Goal: Task Accomplishment & Management: Use online tool/utility

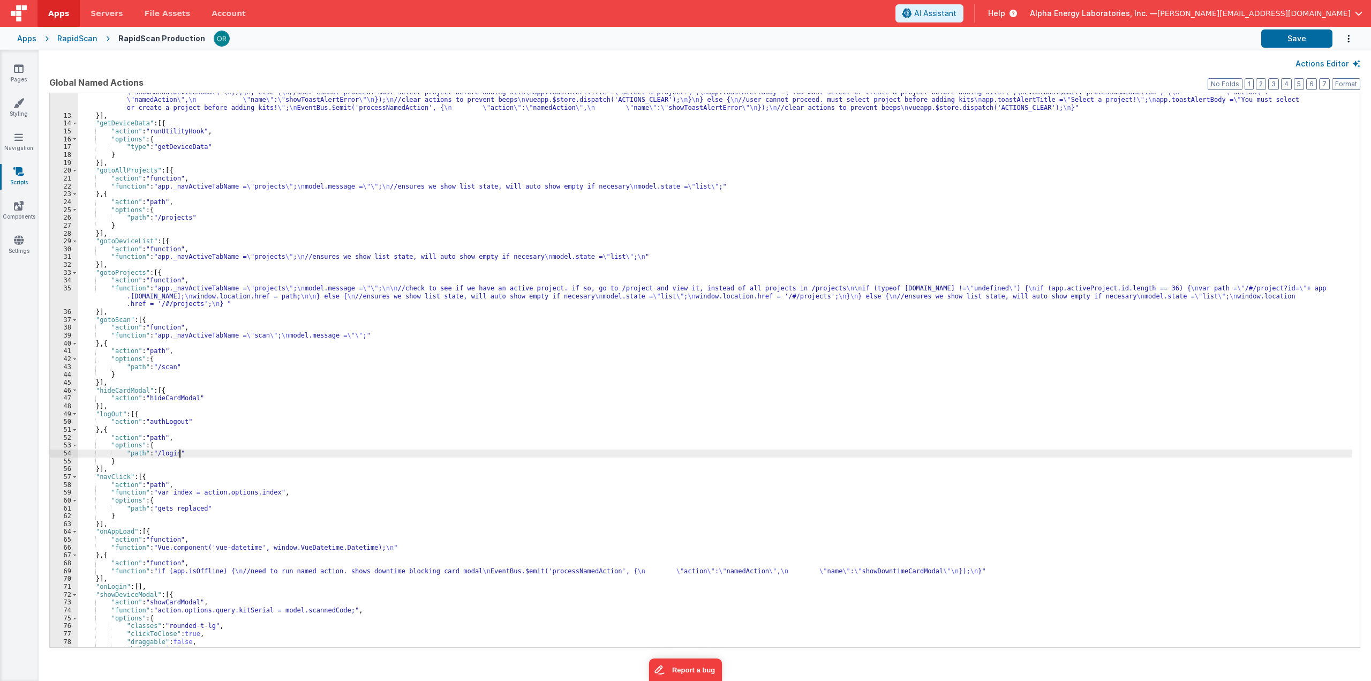
click at [63, 41] on div "RapidScan" at bounding box center [77, 38] width 40 height 11
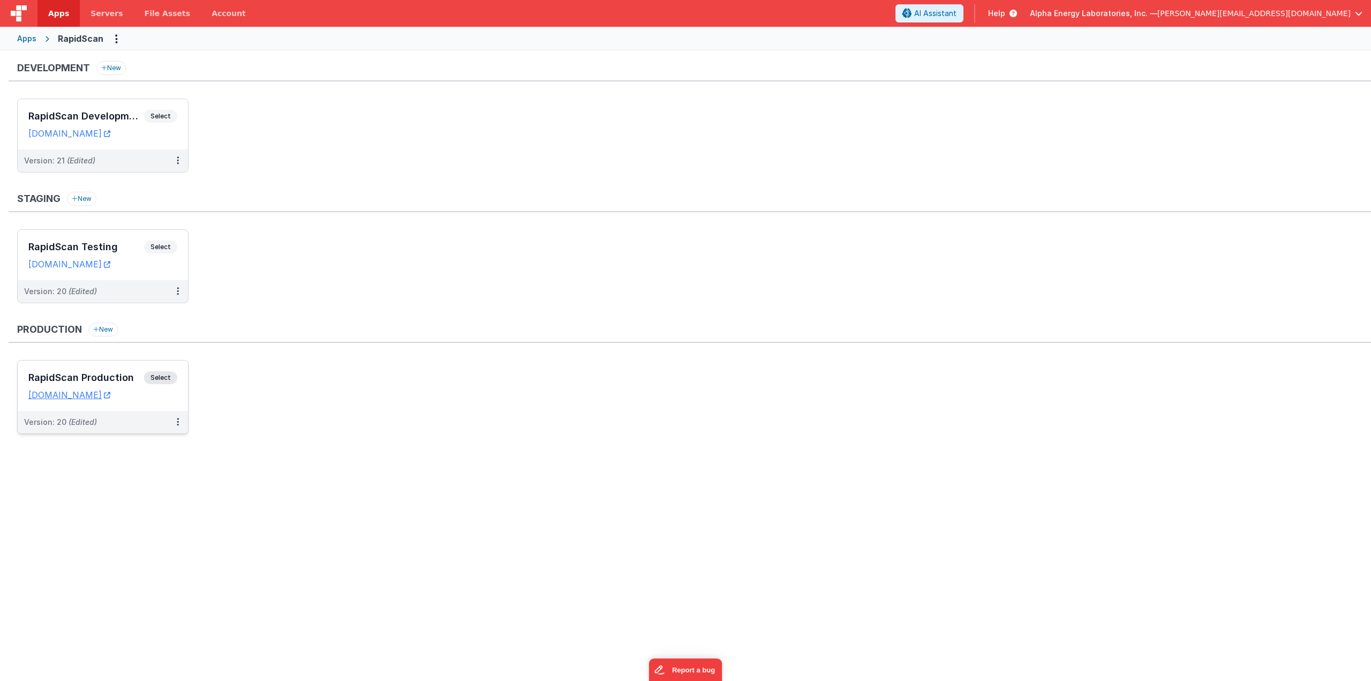
click at [168, 377] on span "Select" at bounding box center [160, 377] width 33 height 13
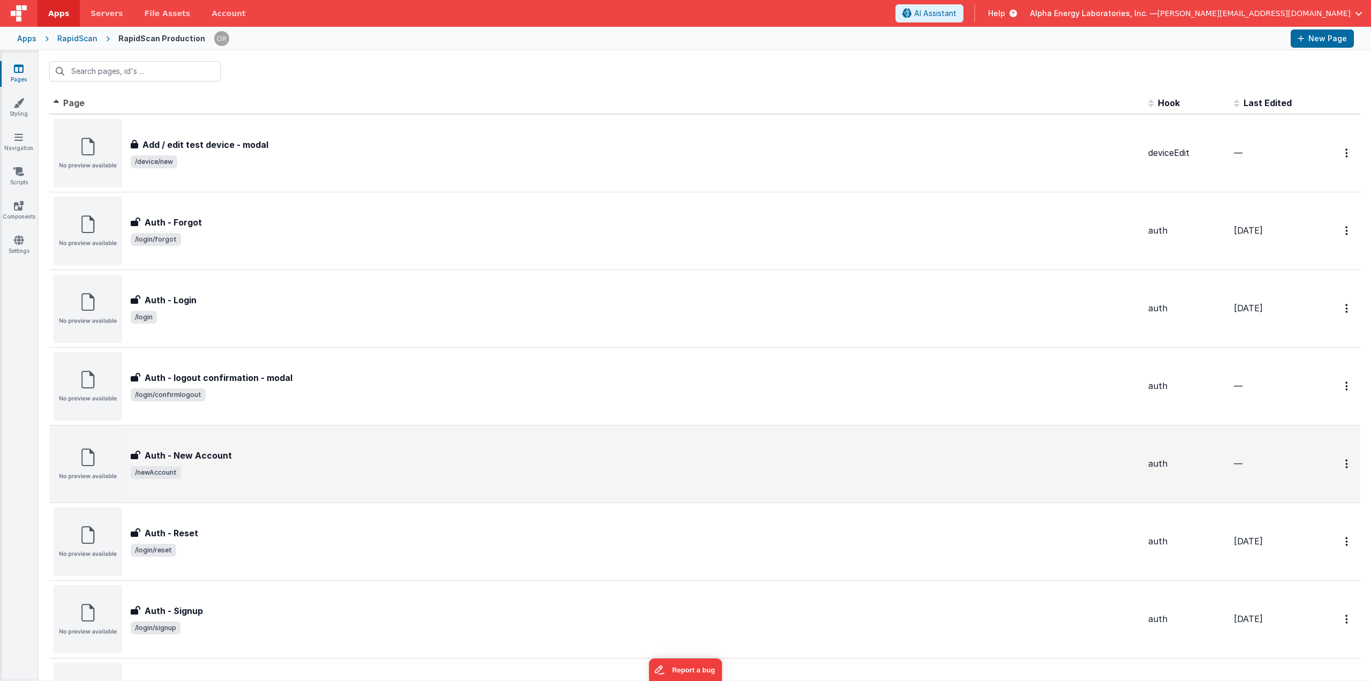
click at [275, 477] on span "/newAccount" at bounding box center [635, 472] width 1009 height 13
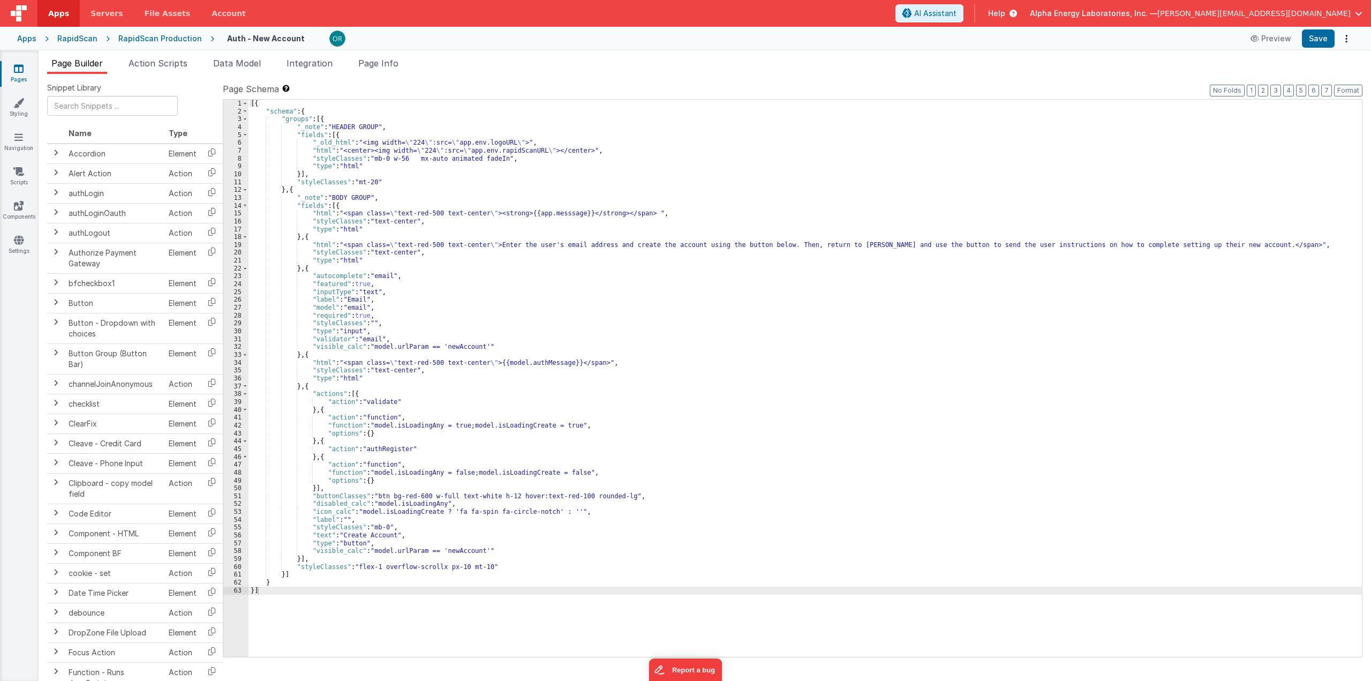
click at [443, 279] on div "[{ "schema" : { "groups" : [{ "_note" : "HEADER GROUP" , "fields" : [{ "_old_ht…" at bounding box center [806, 386] width 1114 height 573
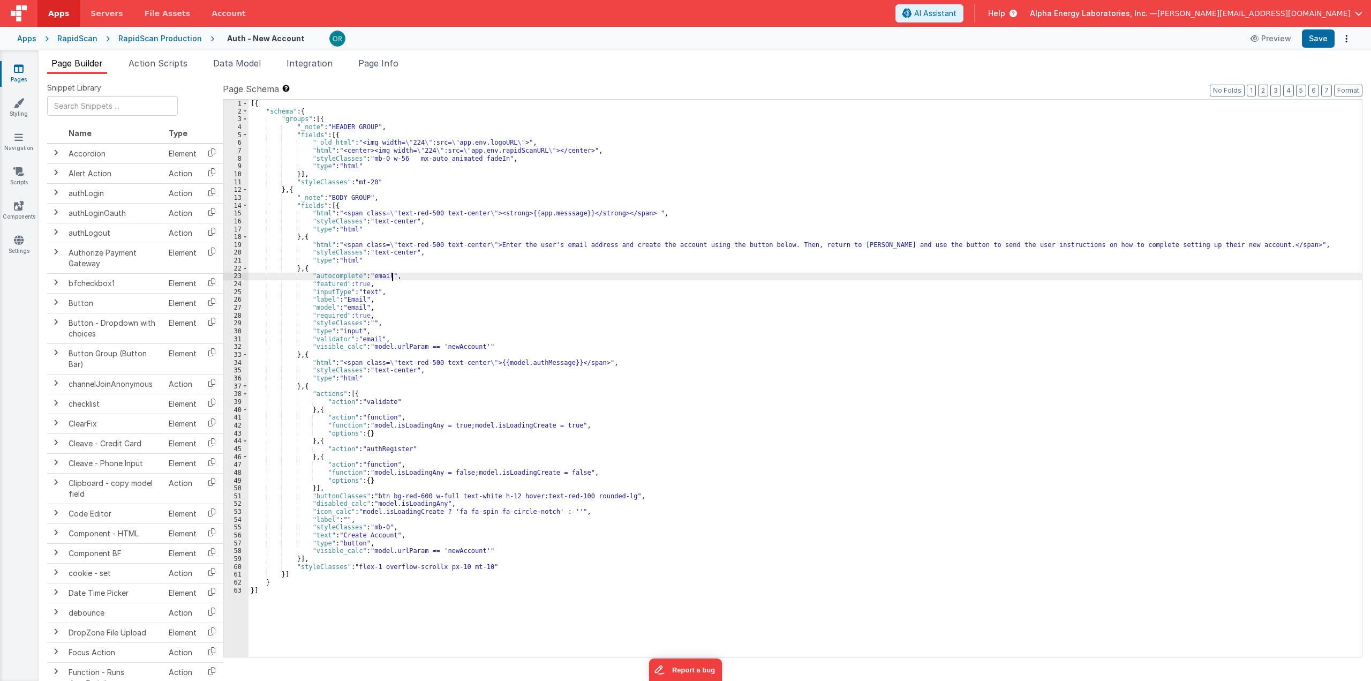
click at [522, 235] on div "[{ "schema" : { "groups" : [{ "_note" : "HEADER GROUP" , "fields" : [{ "_old_ht…" at bounding box center [806, 386] width 1114 height 573
click at [526, 302] on div "[{ "schema" : { "groups" : [{ "_note" : "HEADER GROUP" , "fields" : [{ "_old_ht…" at bounding box center [806, 386] width 1114 height 573
click at [480, 408] on div "[{ "schema" : { "groups" : [{ "_note" : "HEADER GROUP" , "fields" : [{ "_old_ht…" at bounding box center [806, 386] width 1114 height 573
click at [165, 36] on div "RapidScan Production" at bounding box center [160, 38] width 84 height 11
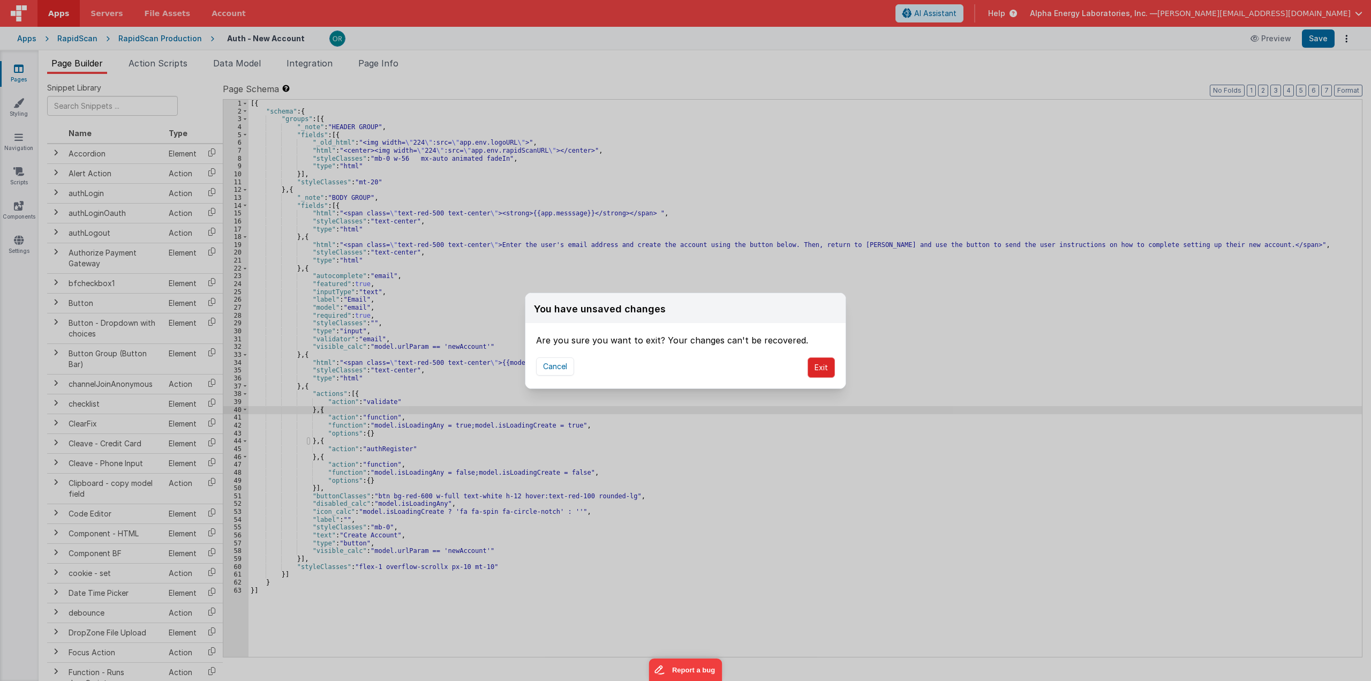
click at [829, 371] on button "Exit" at bounding box center [821, 367] width 27 height 20
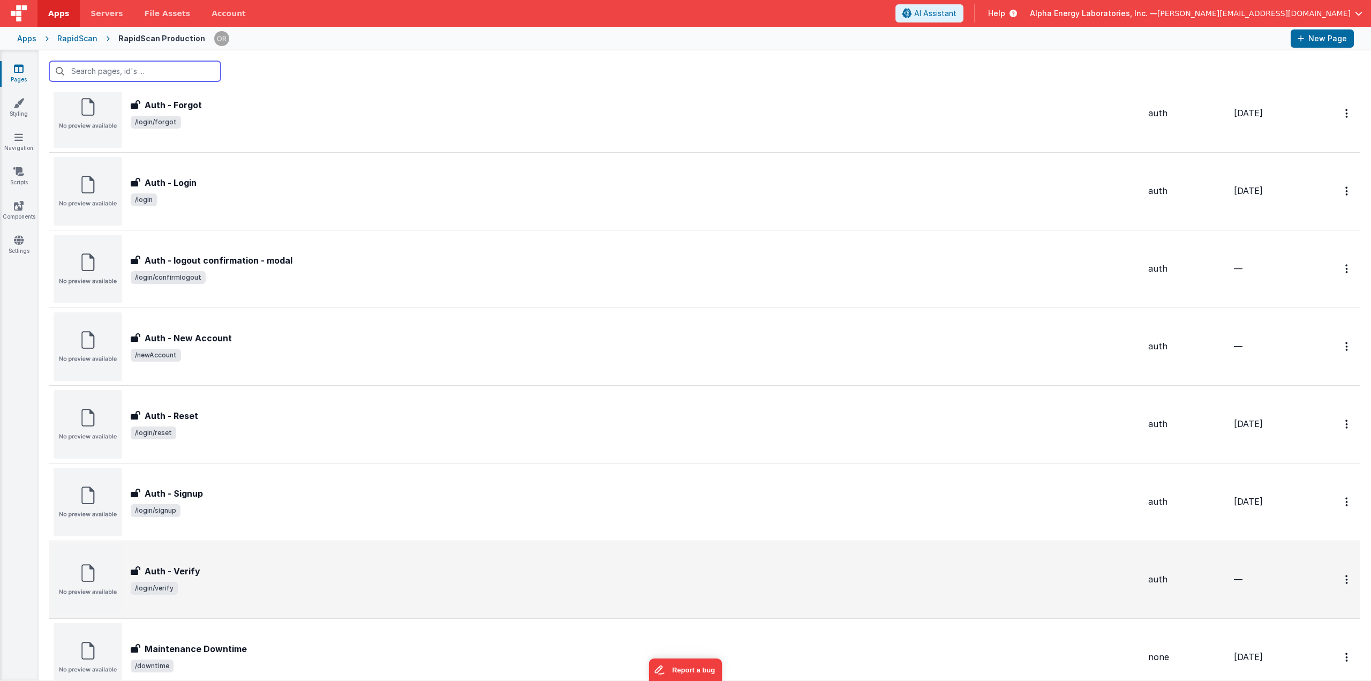
scroll to position [147, 0]
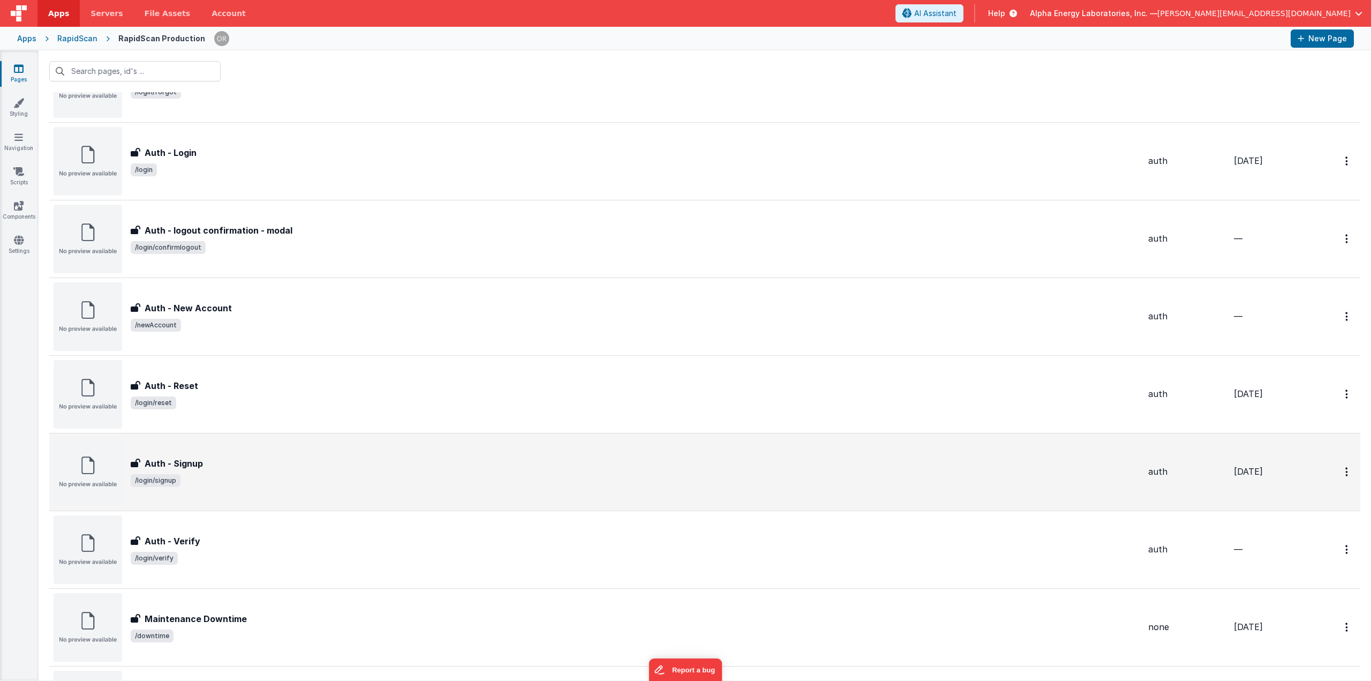
click at [230, 490] on div "Auth - Signup Auth - Signup /login/signup" at bounding box center [597, 472] width 1086 height 69
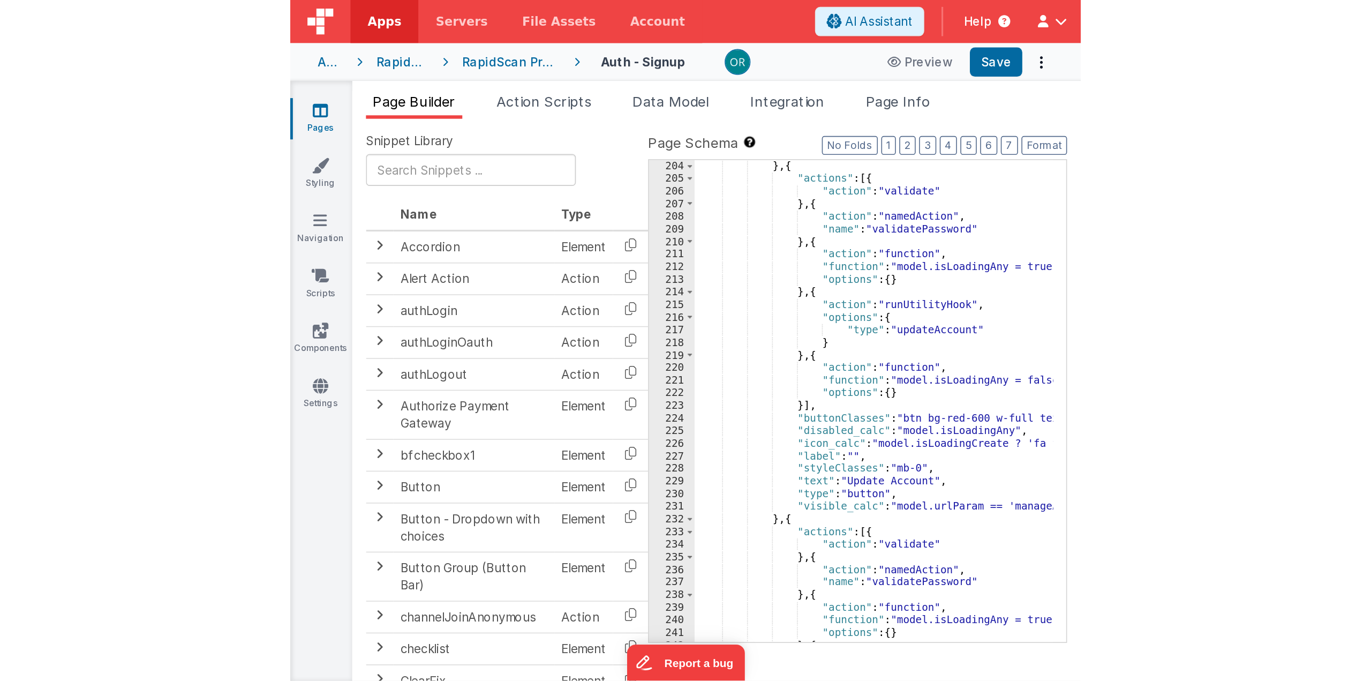
scroll to position [1595, 0]
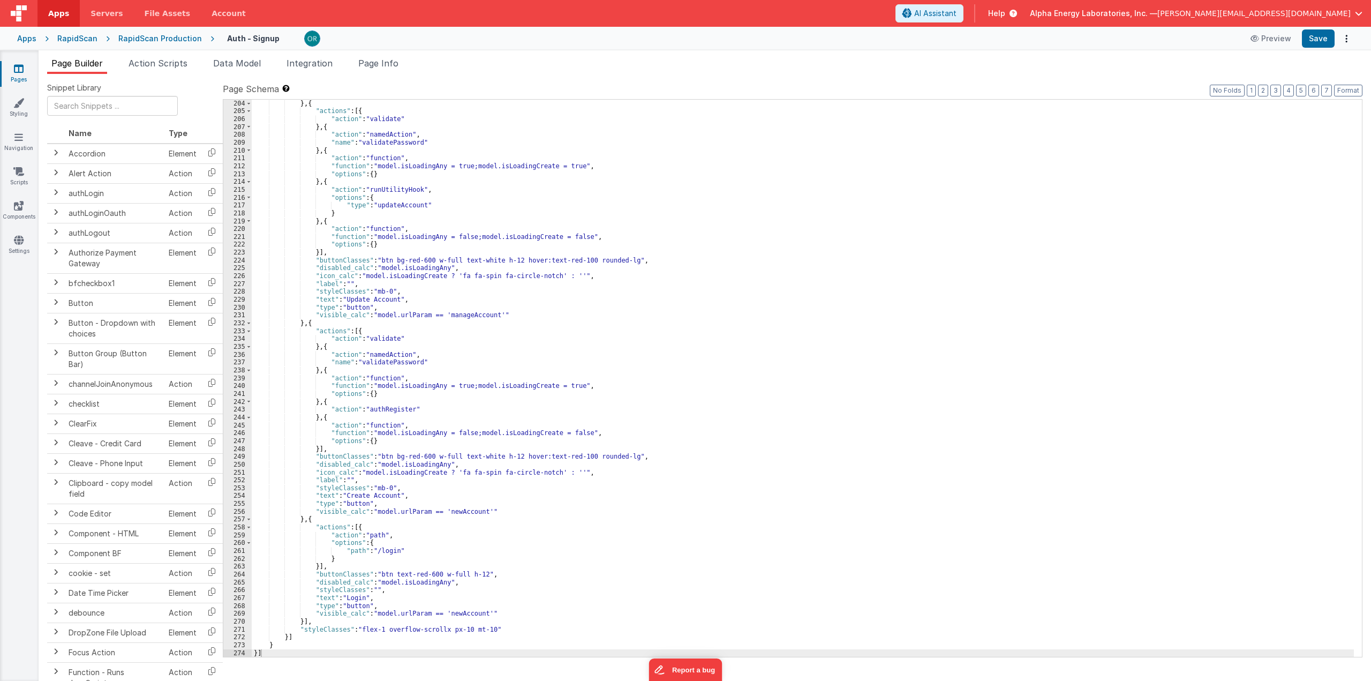
click at [559, 479] on div "} , { "actions" : [{ "action" : "validate" } , { "action" : "namedAction" , "na…" at bounding box center [803, 386] width 1103 height 573
click at [381, 69] on li "Page Info" at bounding box center [378, 65] width 49 height 17
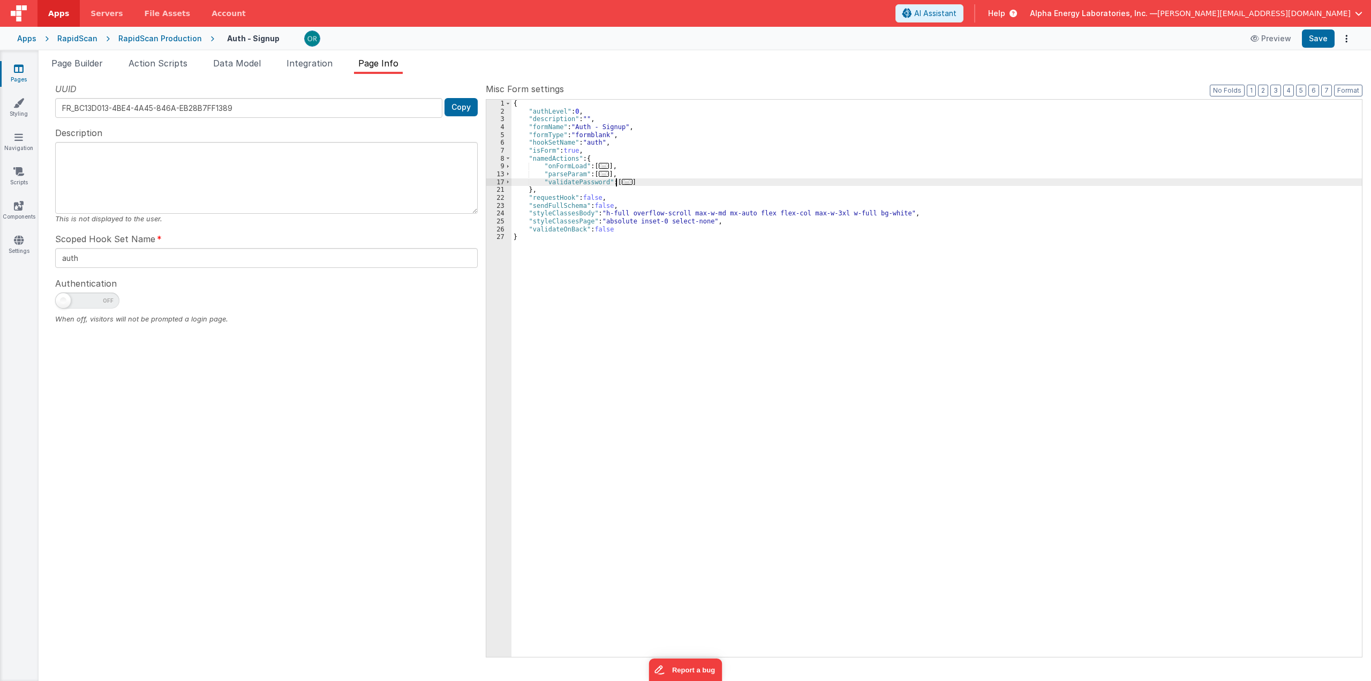
click at [622, 182] on span "..." at bounding box center [627, 182] width 11 height 6
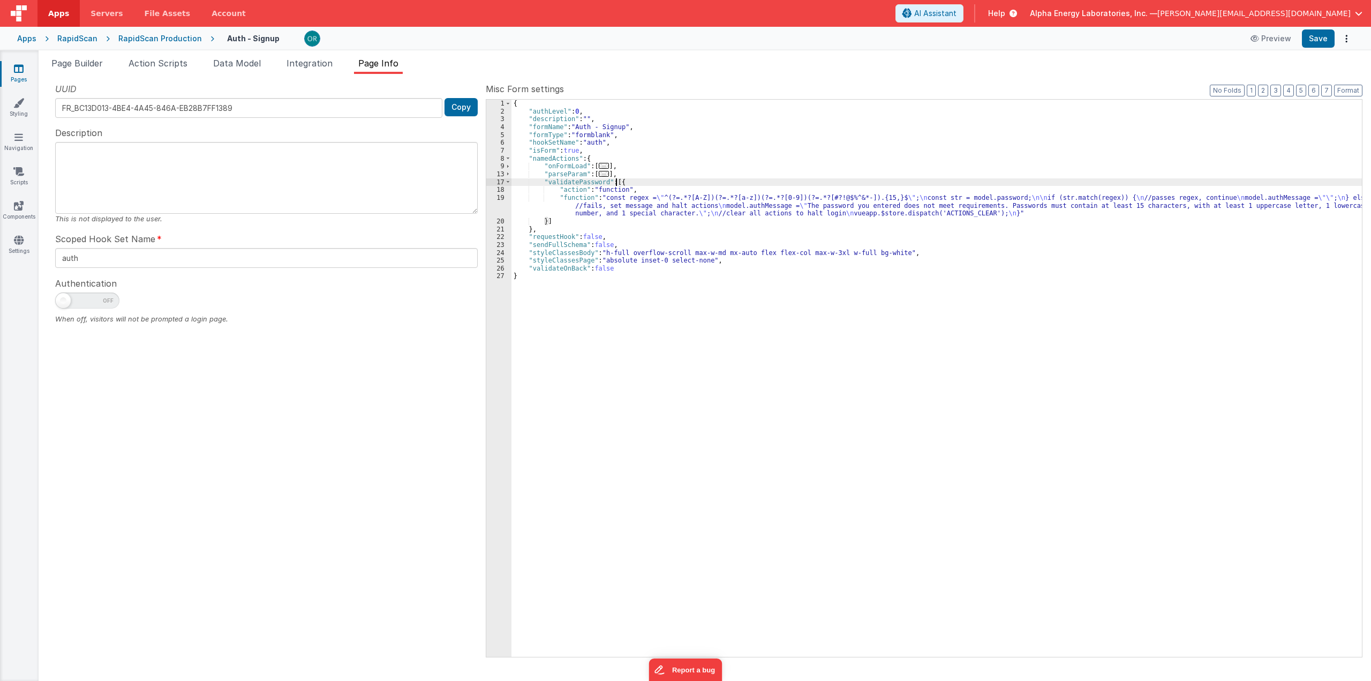
click at [619, 211] on div "{ "authLevel" : 0 , "description" : "" , "formName" : "Auth - Signup" , "formTy…" at bounding box center [937, 386] width 851 height 573
click at [622, 196] on div "{ "authLevel" : 0 , "description" : "" , "formName" : "Auth - Signup" , "formTy…" at bounding box center [937, 386] width 851 height 573
click at [84, 59] on span "Page Builder" at bounding box center [76, 63] width 51 height 11
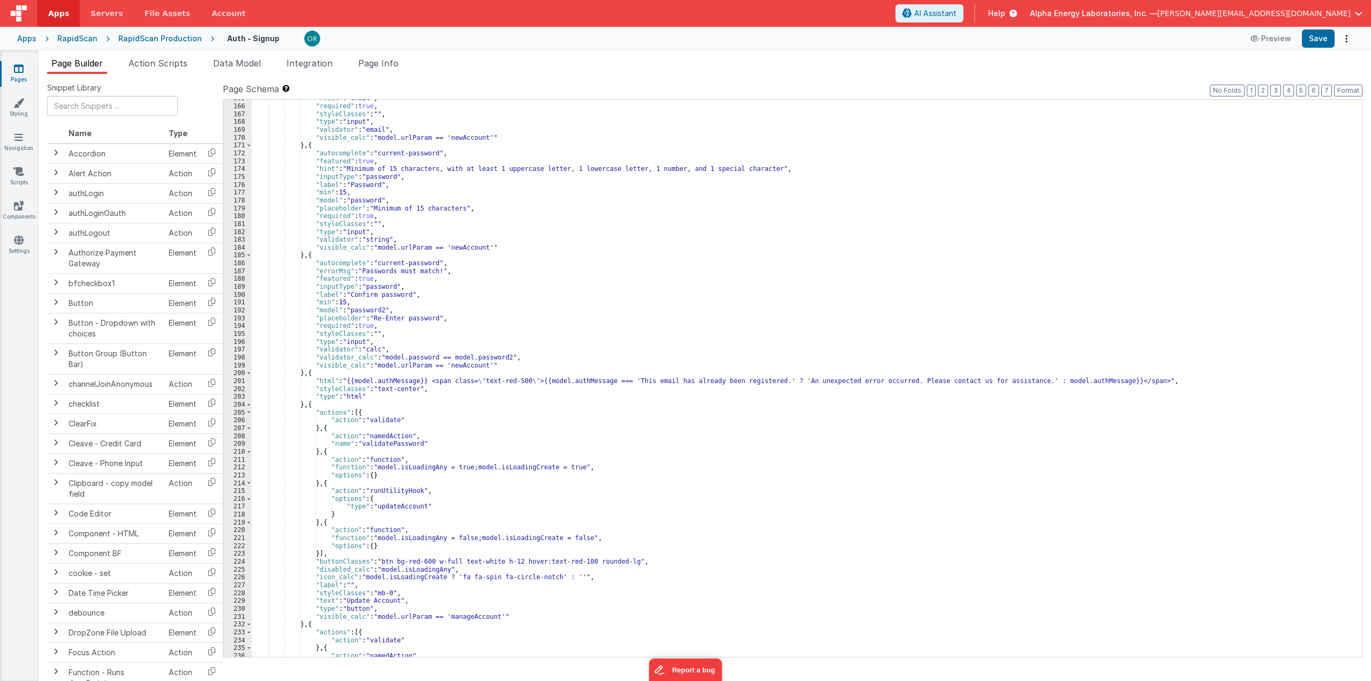
scroll to position [1390, 0]
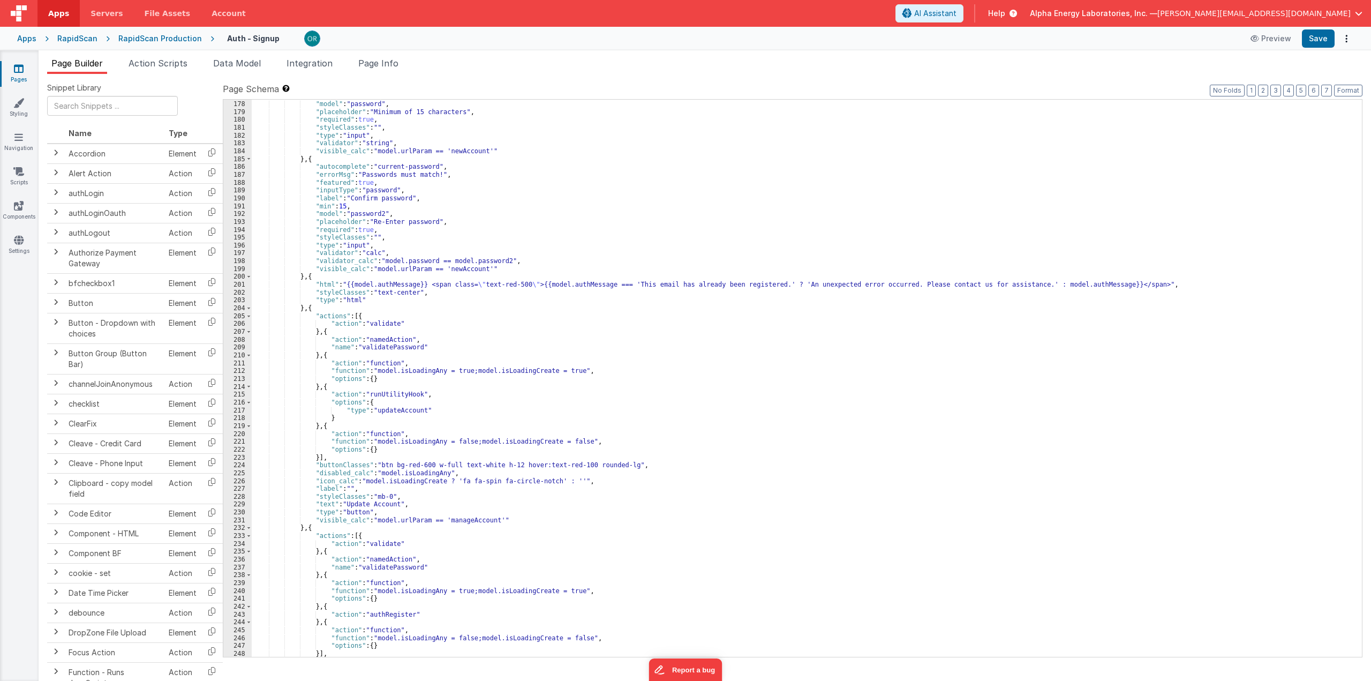
click at [390, 347] on div ""min" : 15 , "model" : "password" , "placeholder" : "Minimum of 15 characters" …" at bounding box center [803, 378] width 1103 height 573
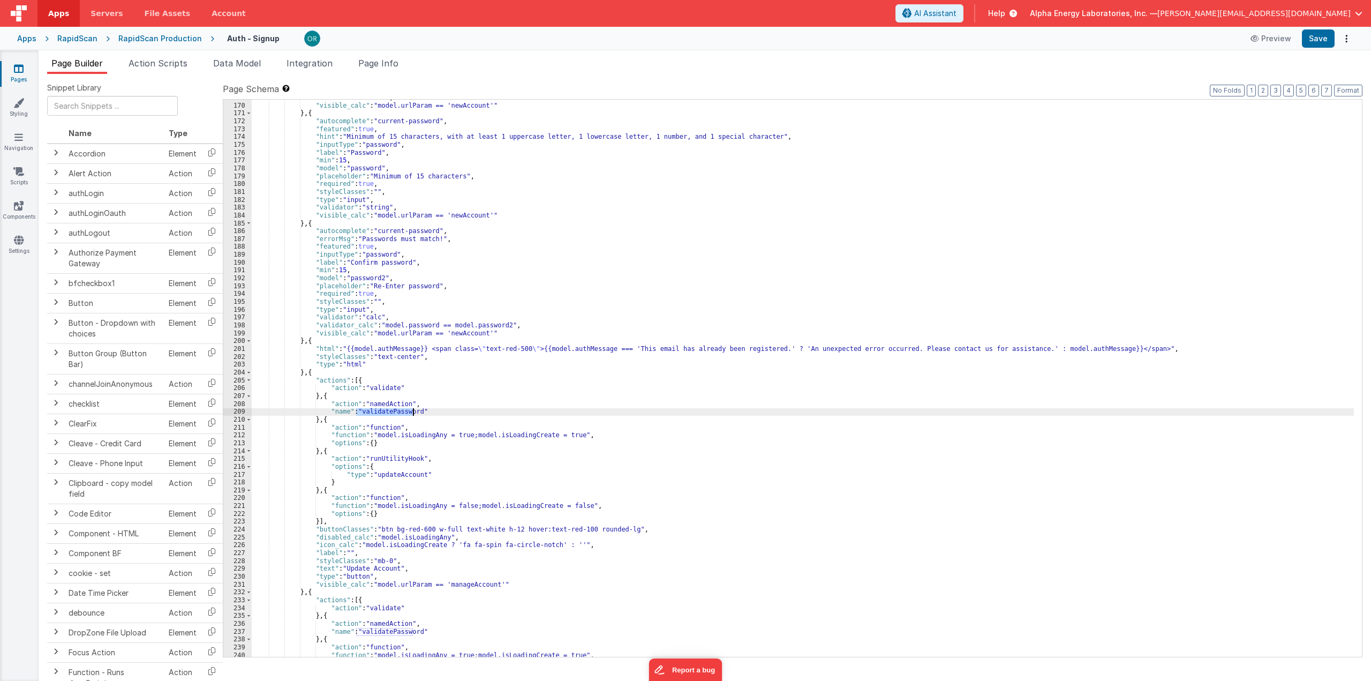
scroll to position [1246, 0]
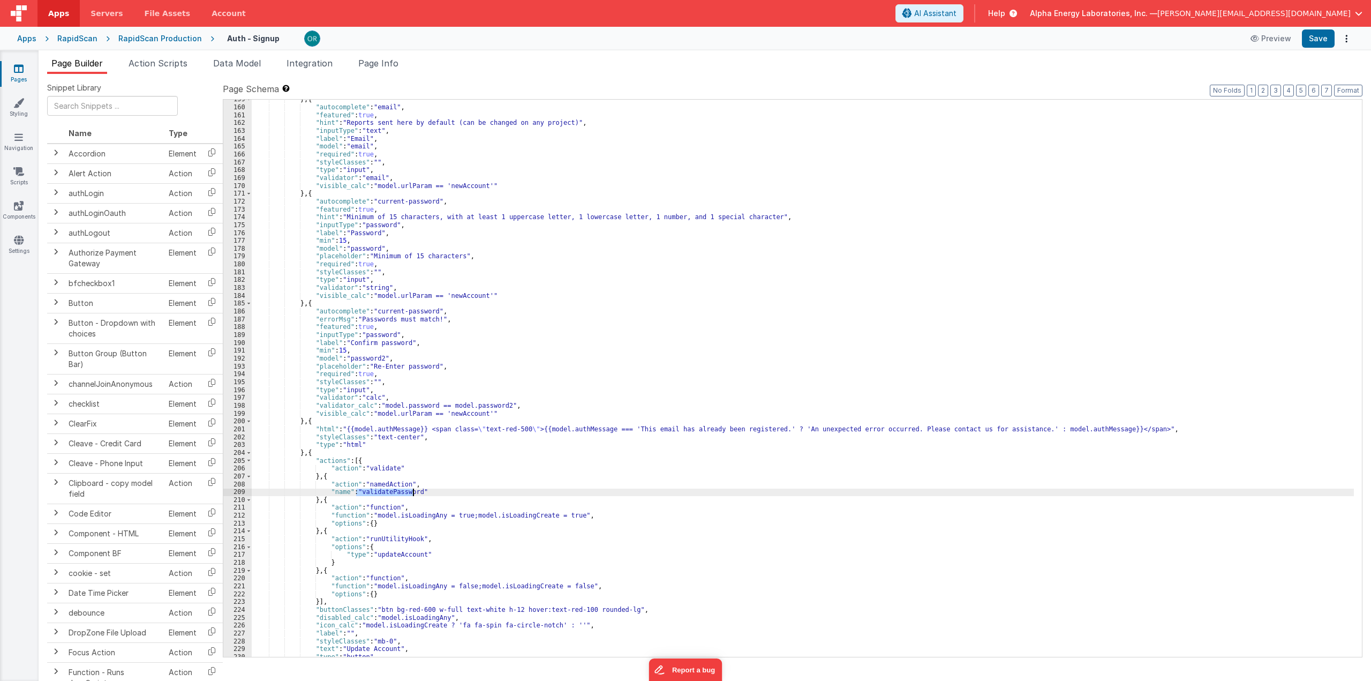
click at [413, 414] on div "} , { "autocomplete" : "email" , "featured" : true , "hint" : "Reports sent her…" at bounding box center [803, 381] width 1103 height 573
drag, startPoint x: 420, startPoint y: 413, endPoint x: 371, endPoint y: 413, distance: 49.3
click at [371, 413] on div "} , { "autocomplete" : "email" , "featured" : true , "hint" : "Reports sent her…" at bounding box center [803, 381] width 1103 height 573
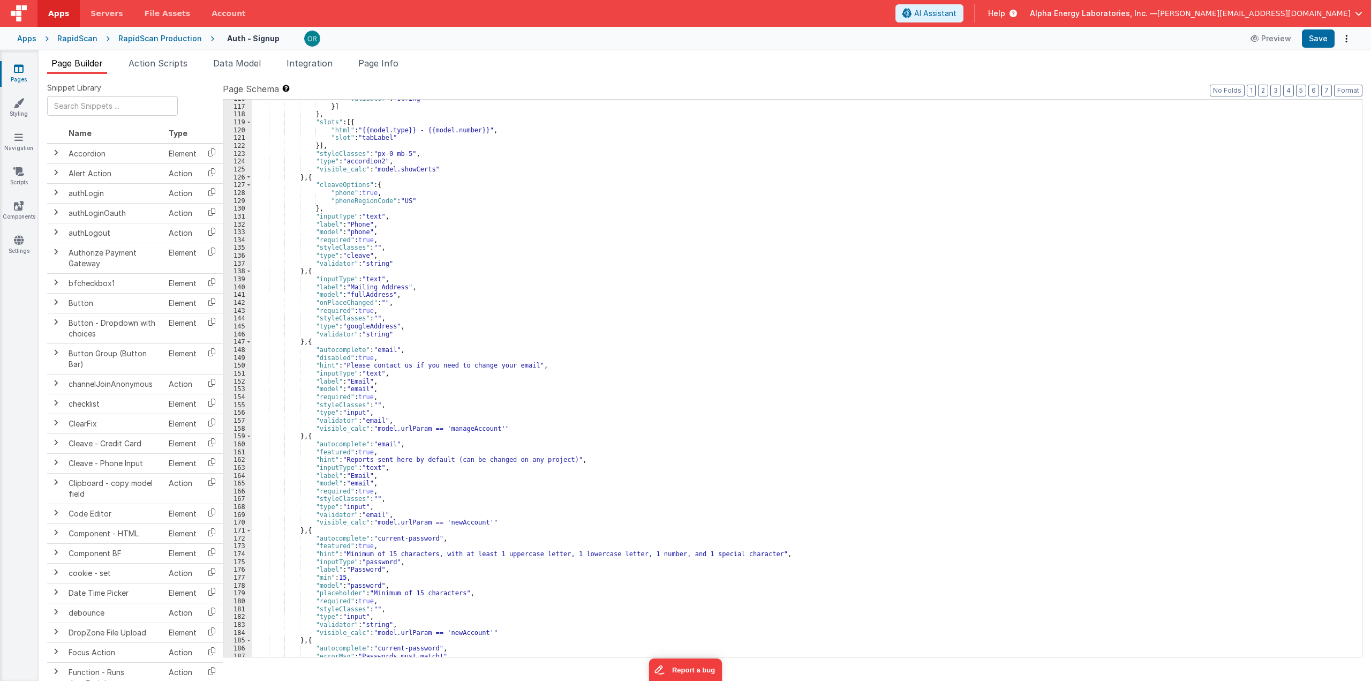
scroll to position [909, 0]
click at [371, 67] on span "Page Info" at bounding box center [378, 63] width 40 height 11
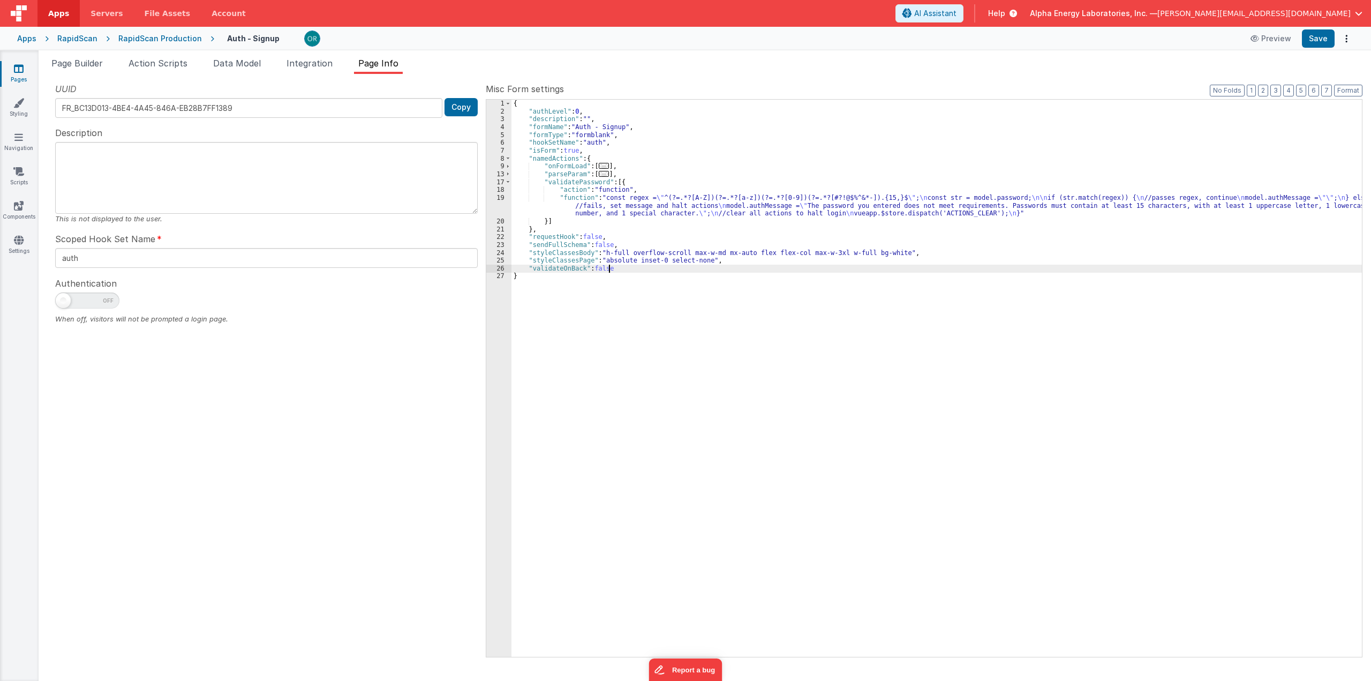
click at [627, 265] on div "{ "authLevel" : 0 , "description" : "" , "formName" : "Auth - Signup" , "formTy…" at bounding box center [937, 386] width 851 height 573
click at [571, 199] on div "{ "authLevel" : 0 , "description" : "" , "formName" : "Auth - Signup" , "formTy…" at bounding box center [937, 386] width 851 height 573
click at [500, 199] on div "19" at bounding box center [498, 206] width 25 height 24
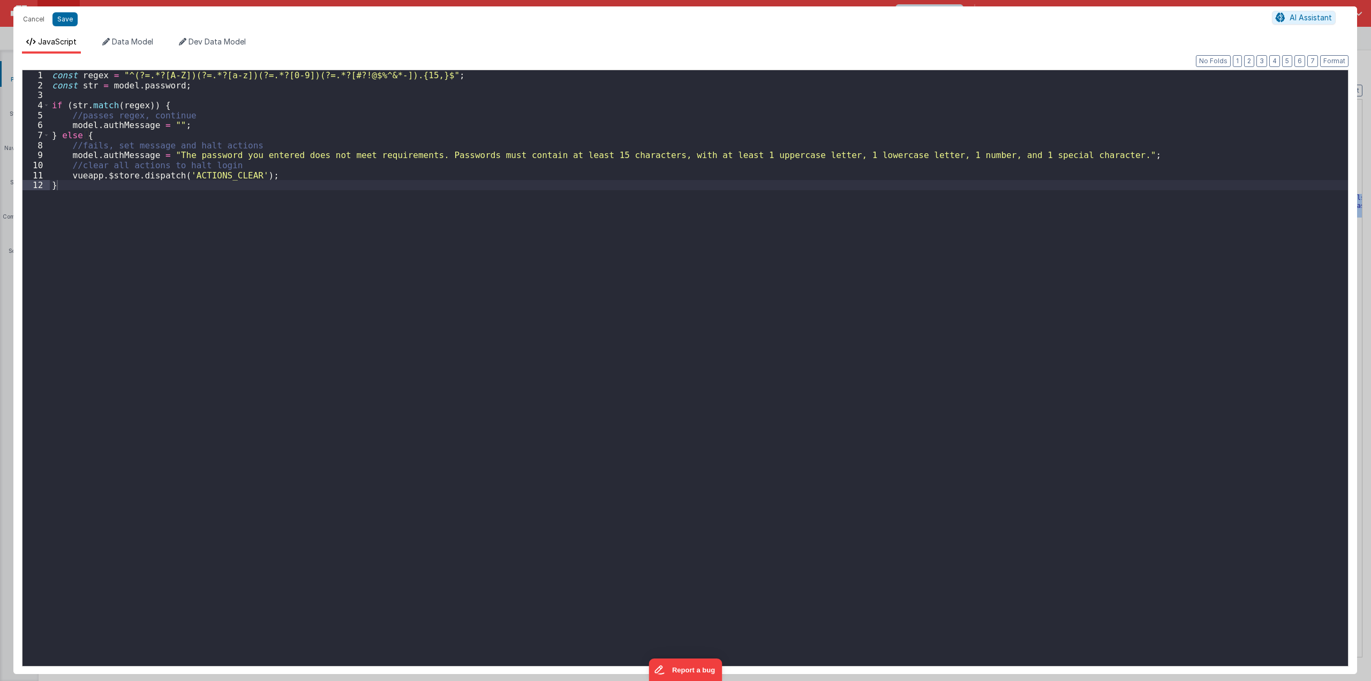
click at [261, 84] on div "const regex = "^(?=.*?[A-Z])(?=.*?[a-z])(?=.*?[0-9])(?=.*?[#?!@$%^&*-]).{15,}$"…" at bounding box center [699, 377] width 1299 height 615
click at [62, 136] on div "const regex = "^(?=.*?[A-Z])(?=.*?[a-z])(?=.*?[0-9])(?=.*?[#?!@$%^&*-]).{15,}$"…" at bounding box center [699, 377] width 1299 height 615
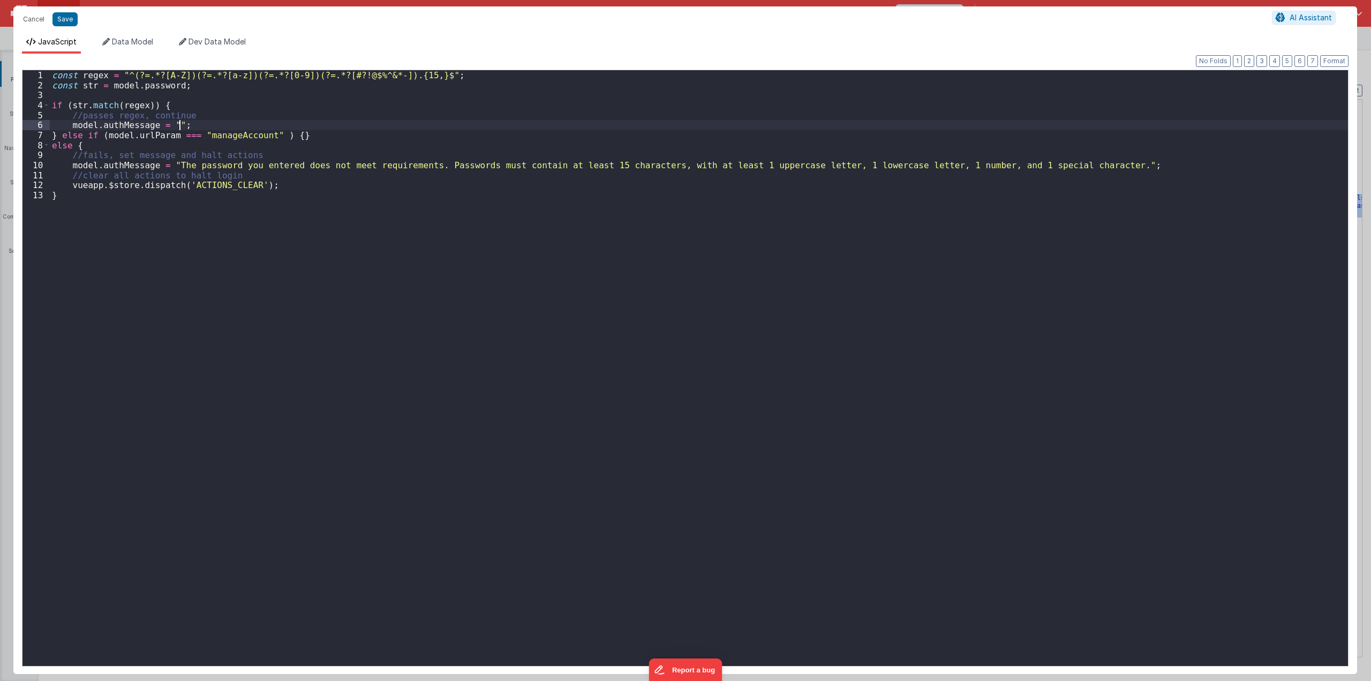
click at [364, 125] on div "const regex = "^(?=.*?[A-Z])(?=.*?[a-z])(?=.*?[0-9])(?=.*?[#?!@$%^&*-]).{15,}$"…" at bounding box center [699, 377] width 1299 height 615
click at [1337, 59] on button "Format" at bounding box center [1335, 61] width 28 height 12
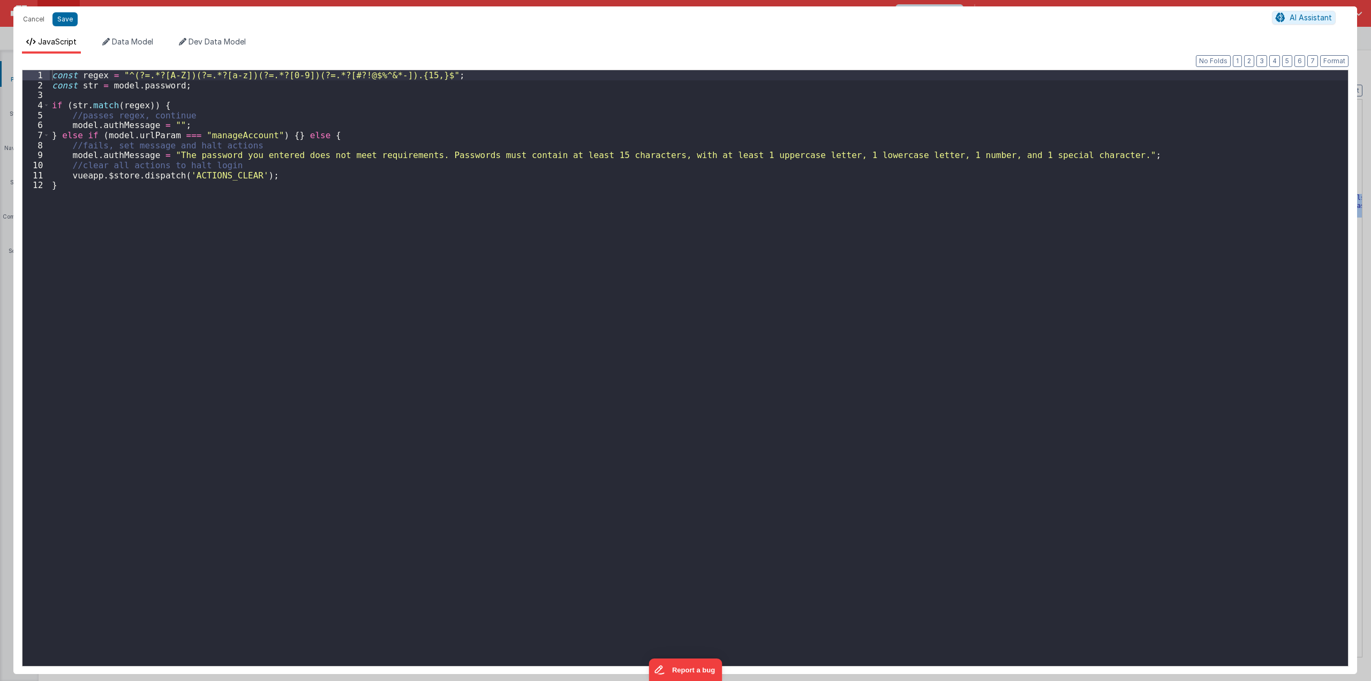
click at [276, 133] on div "const regex = "^(?=.*?[A-Z])(?=.*?[a-z])(?=.*?[0-9])(?=.*?[#?!@$%^&*-]).{15,}$"…" at bounding box center [699, 377] width 1299 height 615
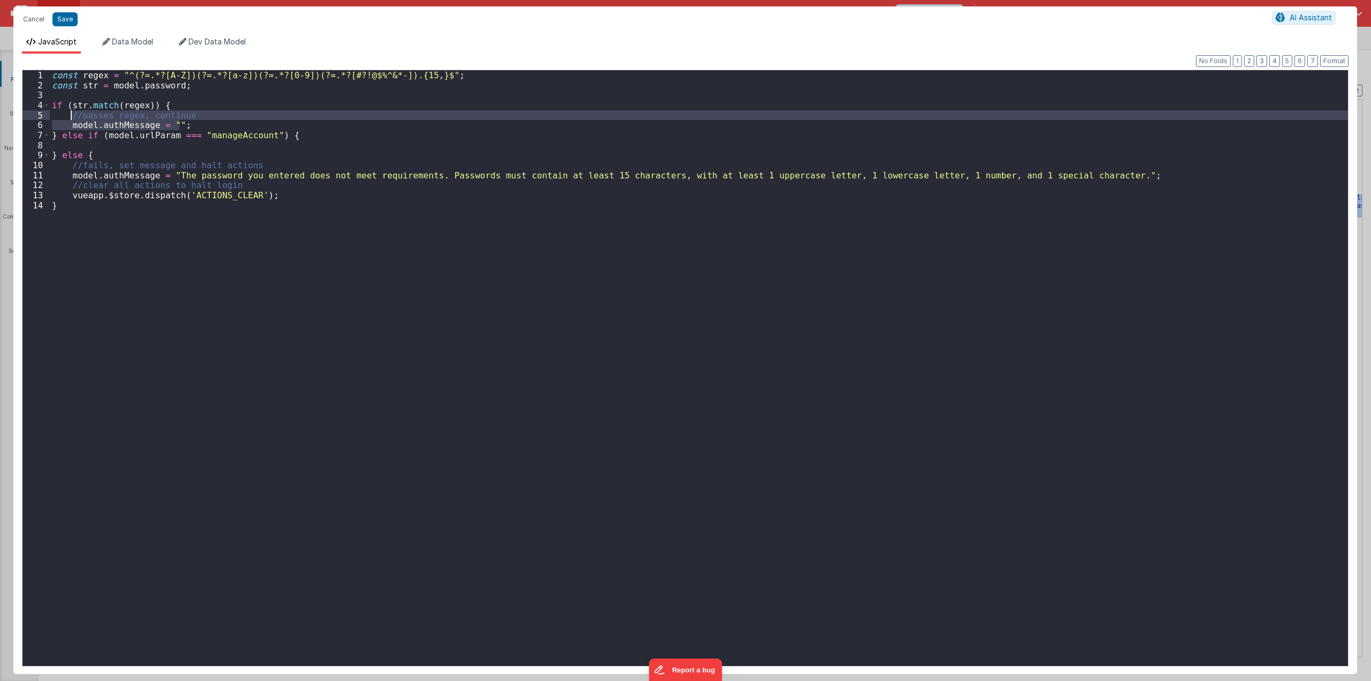
drag, startPoint x: 187, startPoint y: 122, endPoint x: 73, endPoint y: 115, distance: 114.4
click at [73, 115] on div "const regex = "^(?=.*?[A-Z])(?=.*?[a-z])(?=.*?[0-9])(?=.*?[#?!@$%^&*-]).{15,}$"…" at bounding box center [699, 377] width 1299 height 615
click at [73, 115] on div "const regex = "^(?=.*?[A-Z])(?=.*?[a-z])(?=.*?[0-9])(?=.*?[#?!@$%^&*-]).{15,}$"…" at bounding box center [699, 368] width 1299 height 596
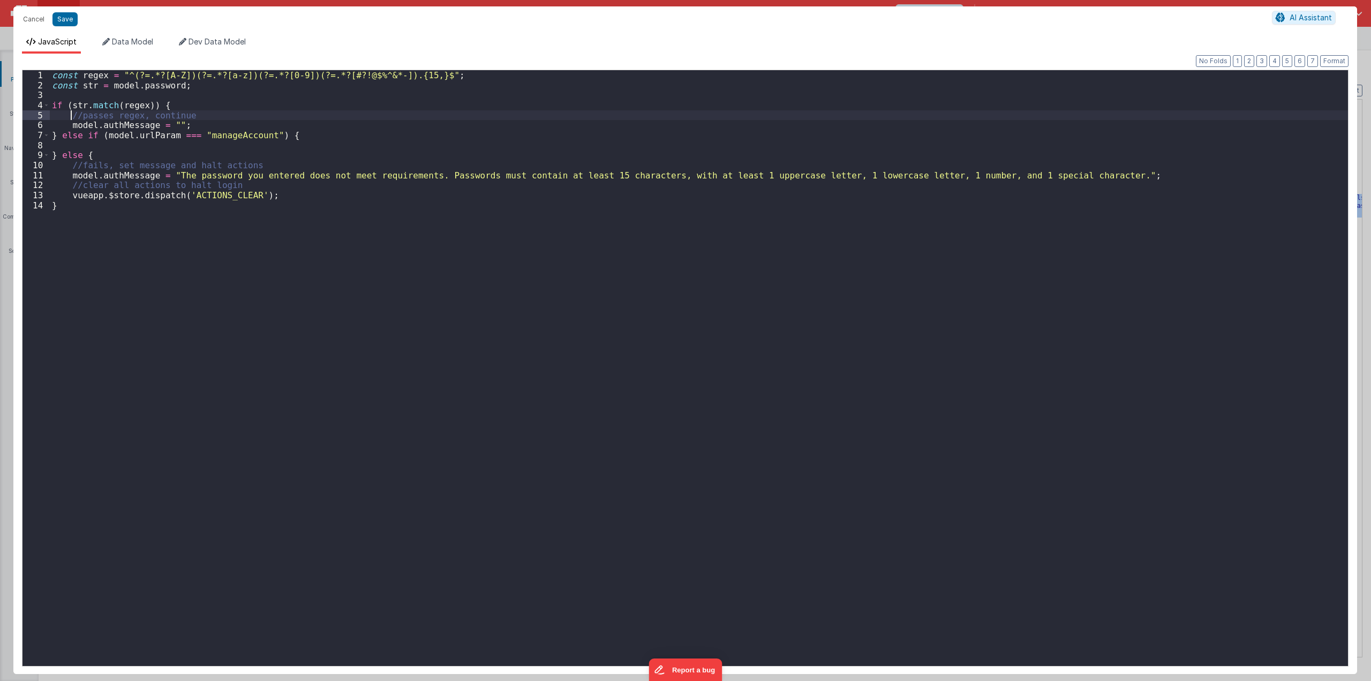
click at [78, 143] on div "const regex = "^(?=.*?[A-Z])(?=.*?[a-z])(?=.*?[0-9])(?=.*?[#?!@$%^&*-]).{15,}$"…" at bounding box center [699, 377] width 1299 height 615
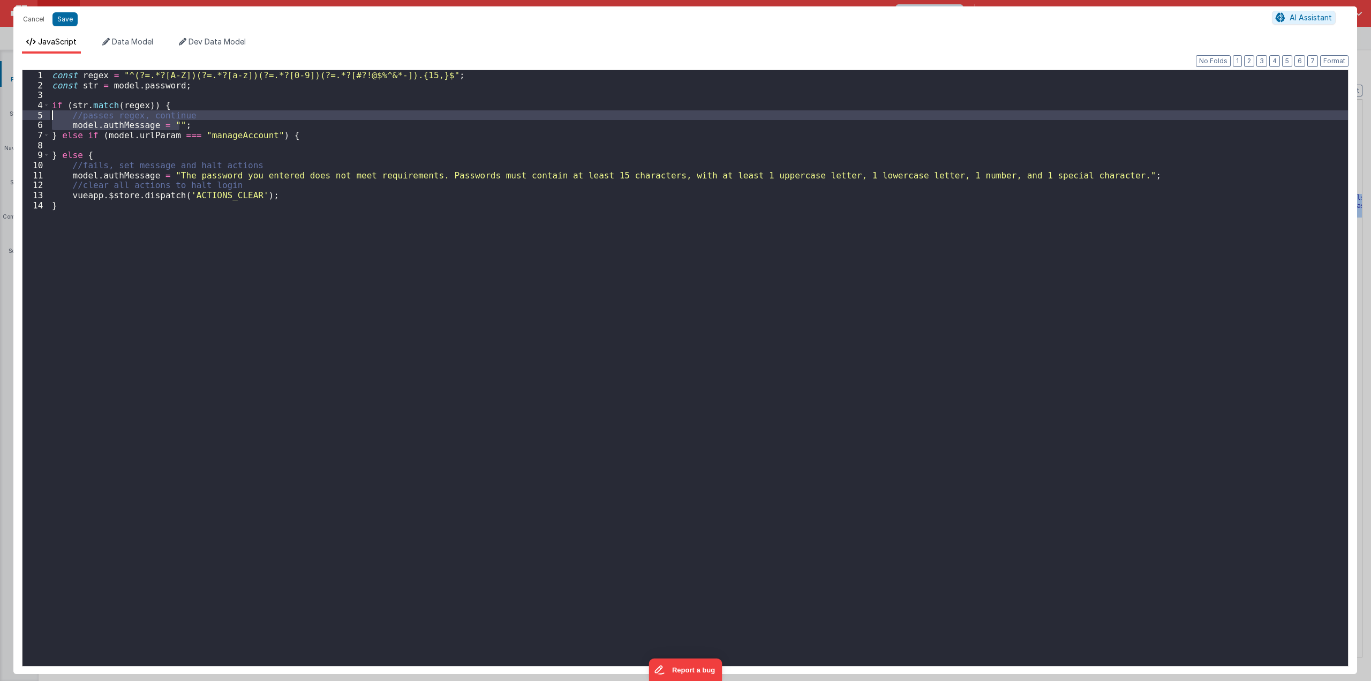
drag, startPoint x: 185, startPoint y: 124, endPoint x: 52, endPoint y: 112, distance: 134.0
click at [52, 112] on div "const regex = "^(?=.*?[A-Z])(?=.*?[a-z])(?=.*?[0-9])(?=.*?[#?!@$%^&*-]).{15,}$"…" at bounding box center [699, 377] width 1299 height 615
click at [55, 144] on div "const regex = "^(?=.*?[A-Z])(?=.*?[a-z])(?=.*?[0-9])(?=.*?[#?!@$%^&*-]).{15,}$"…" at bounding box center [699, 377] width 1299 height 615
paste textarea
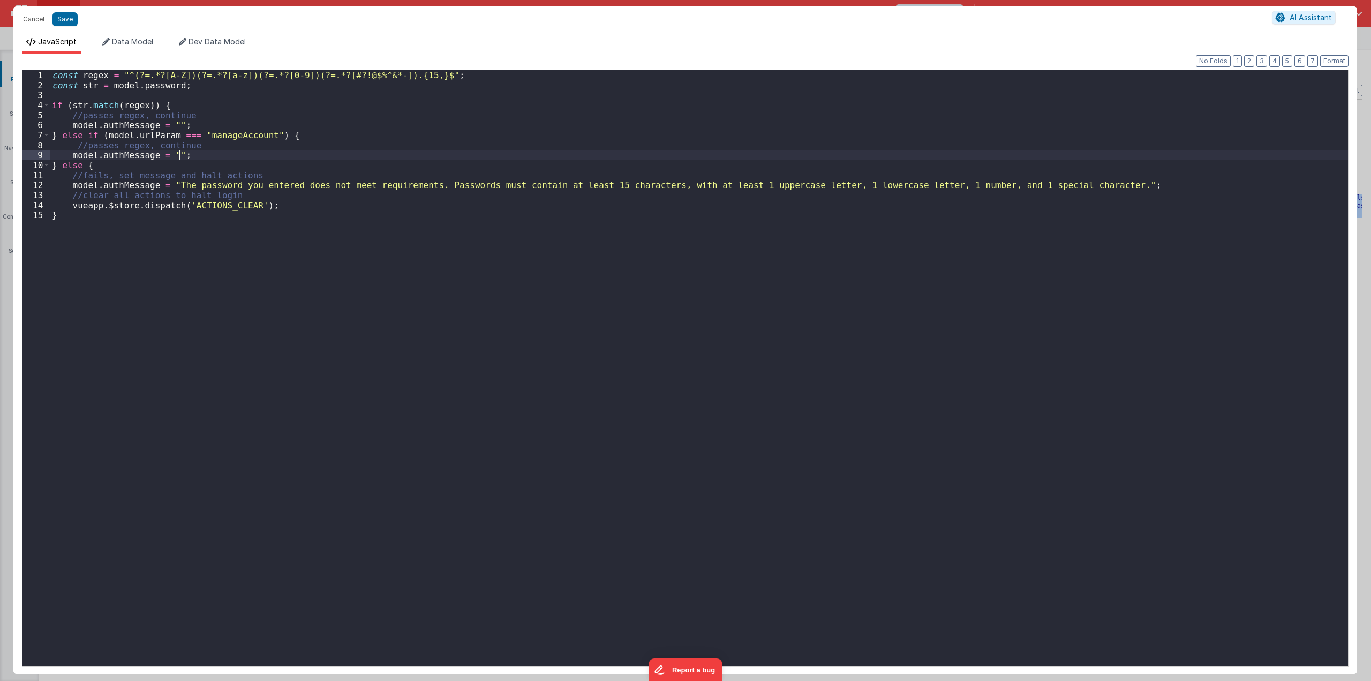
click at [167, 144] on div "const regex = "^(?=.*?[A-Z])(?=.*?[a-z])(?=.*?[0-9])(?=.*?[#?!@$%^&*-]).{15,}$"…" at bounding box center [699, 377] width 1299 height 615
drag, startPoint x: 171, startPoint y: 145, endPoint x: 84, endPoint y: 143, distance: 86.8
click at [84, 143] on div "const regex = "^(?=.*?[A-Z])(?=.*?[a-z])(?=.*?[0-9])(?=.*?[#?!@$%^&*-]).{15,}$"…" at bounding box center [699, 377] width 1299 height 615
click at [62, 21] on button "Save" at bounding box center [65, 19] width 25 height 14
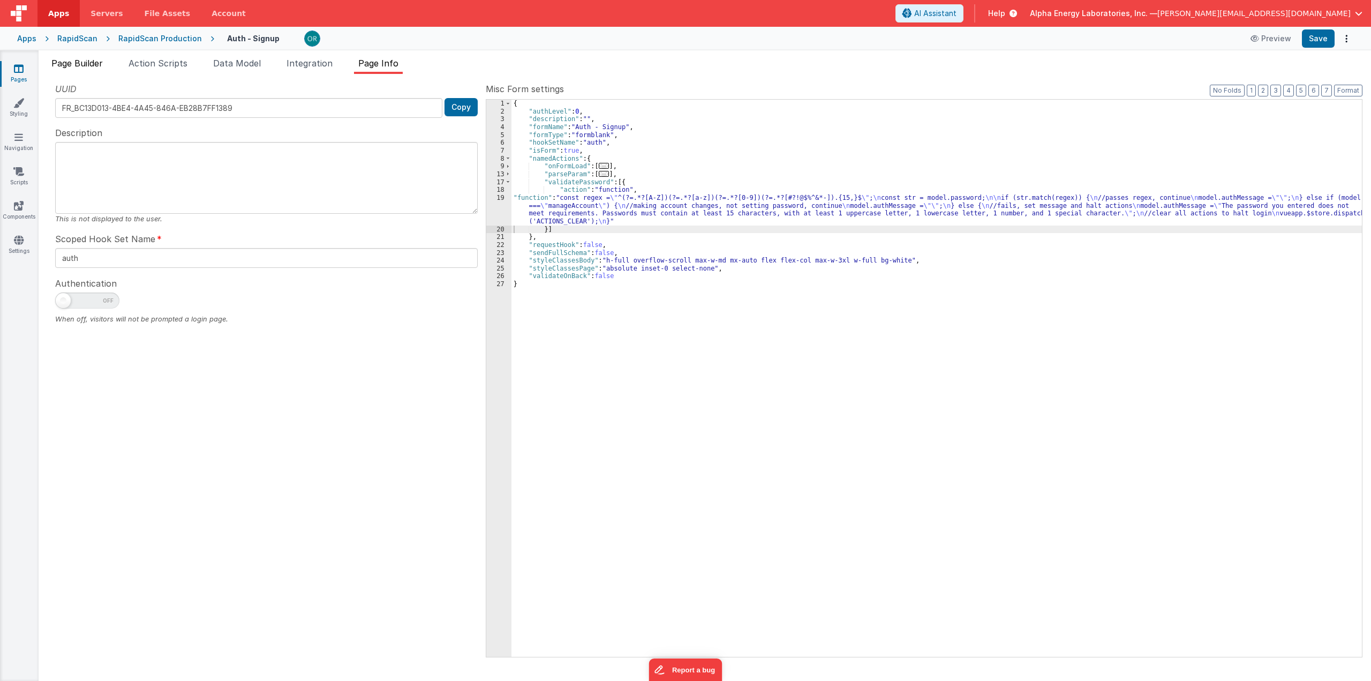
click at [53, 68] on span "Page Builder" at bounding box center [76, 63] width 51 height 11
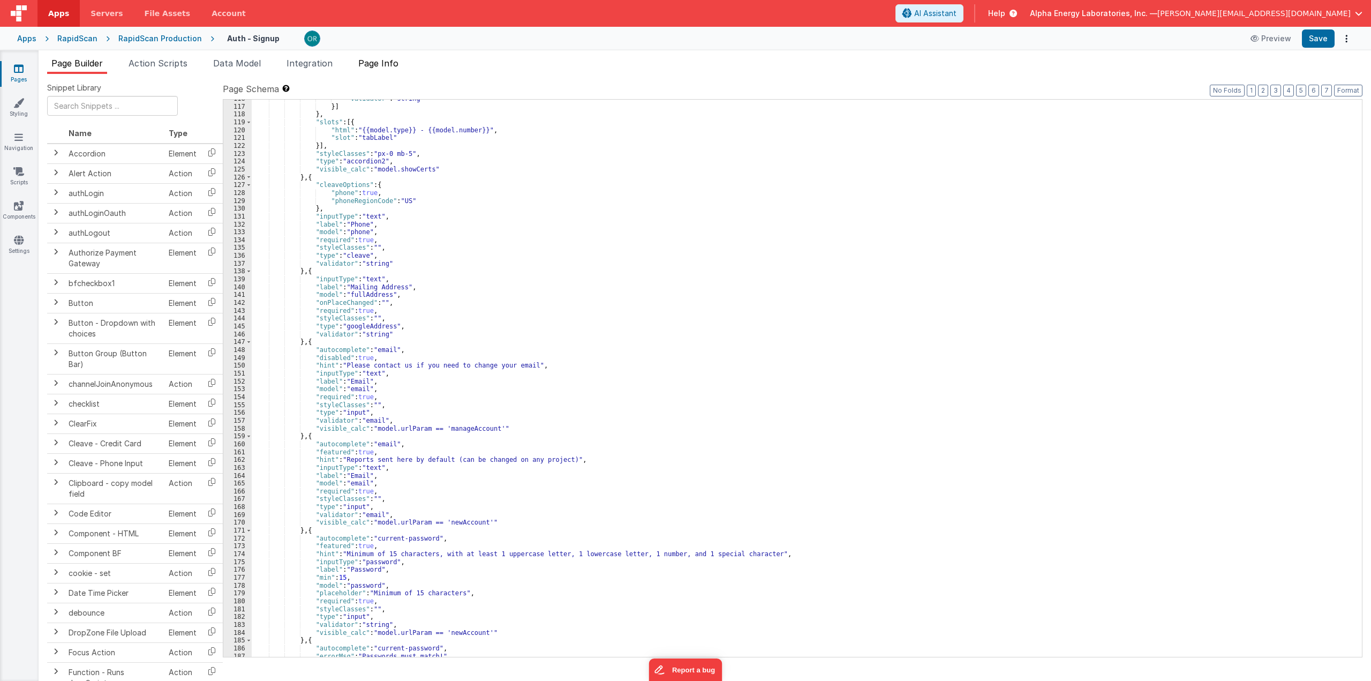
click at [373, 63] on span "Page Info" at bounding box center [378, 63] width 40 height 11
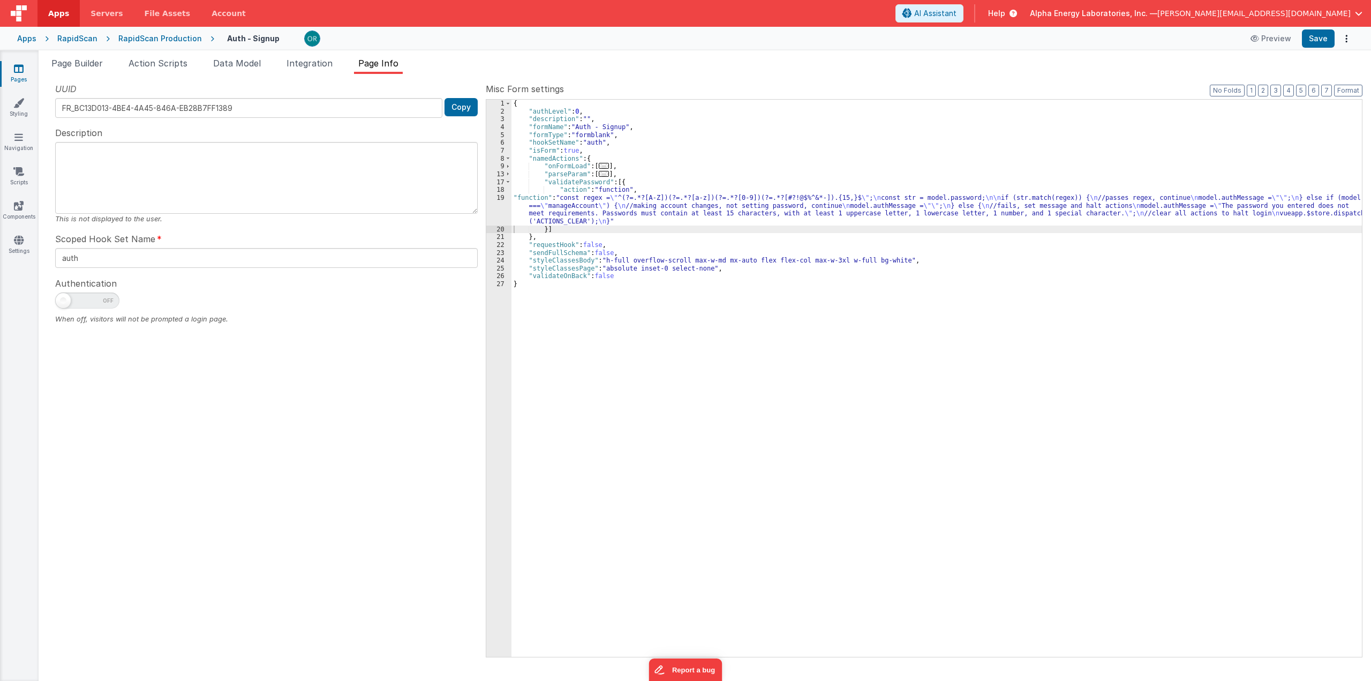
click at [528, 194] on div "{ "authLevel" : 0 , "description" : "" , "formName" : "Auth - Signup" , "formTy…" at bounding box center [937, 386] width 851 height 573
click at [504, 197] on div "19" at bounding box center [498, 210] width 25 height 32
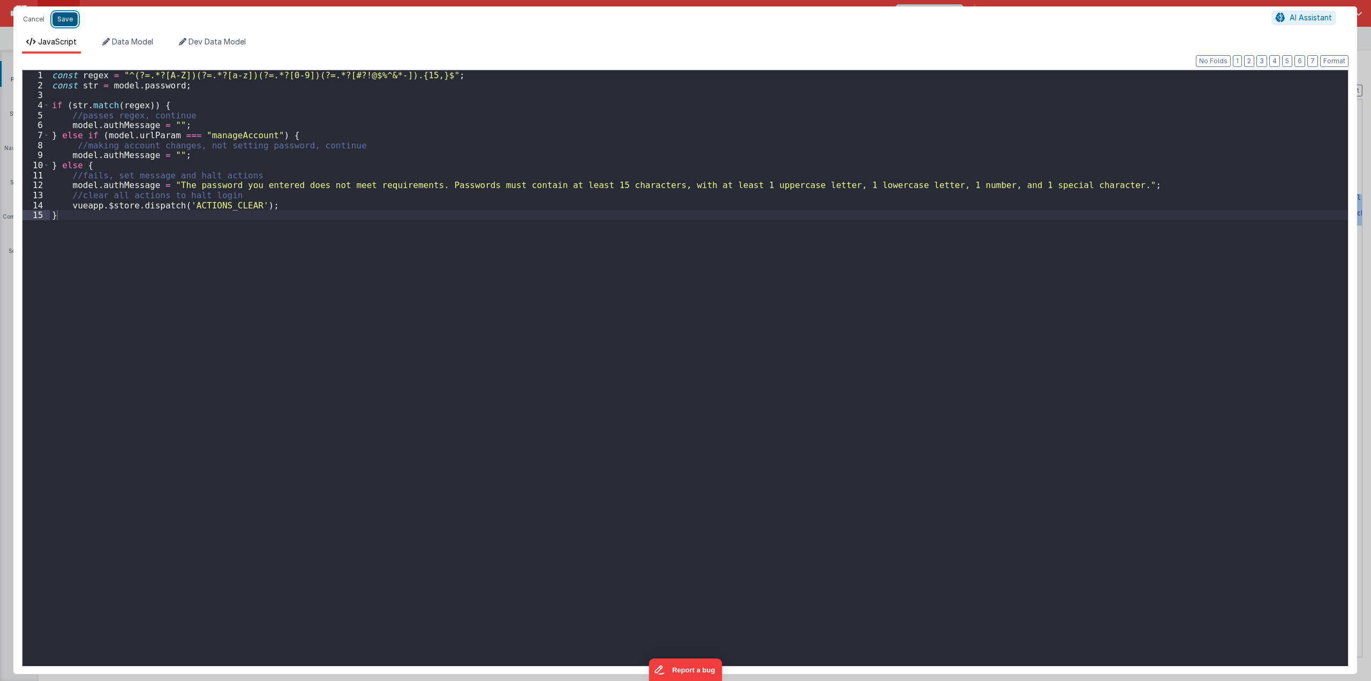
click at [68, 20] on button "Save" at bounding box center [65, 19] width 25 height 14
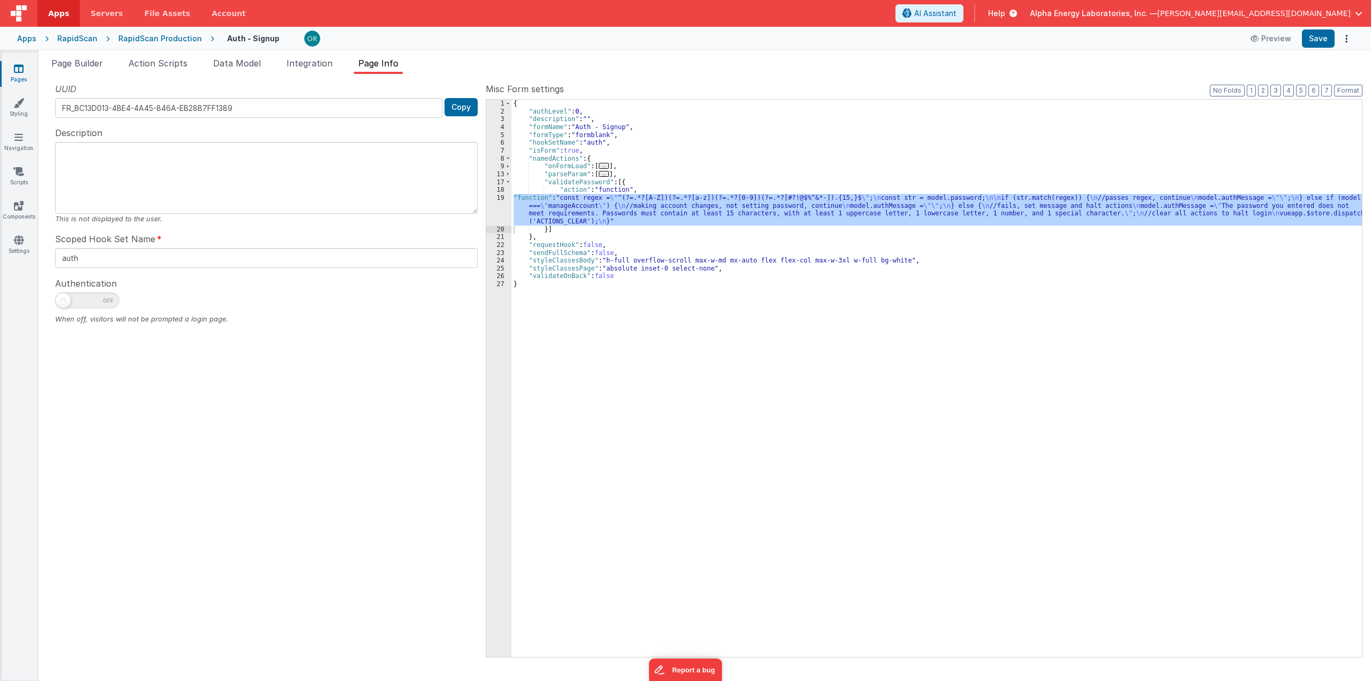
click at [593, 242] on div "{ "authLevel" : 0 , "description" : "" , "formName" : "Auth - Signup" , "formTy…" at bounding box center [937, 386] width 851 height 573
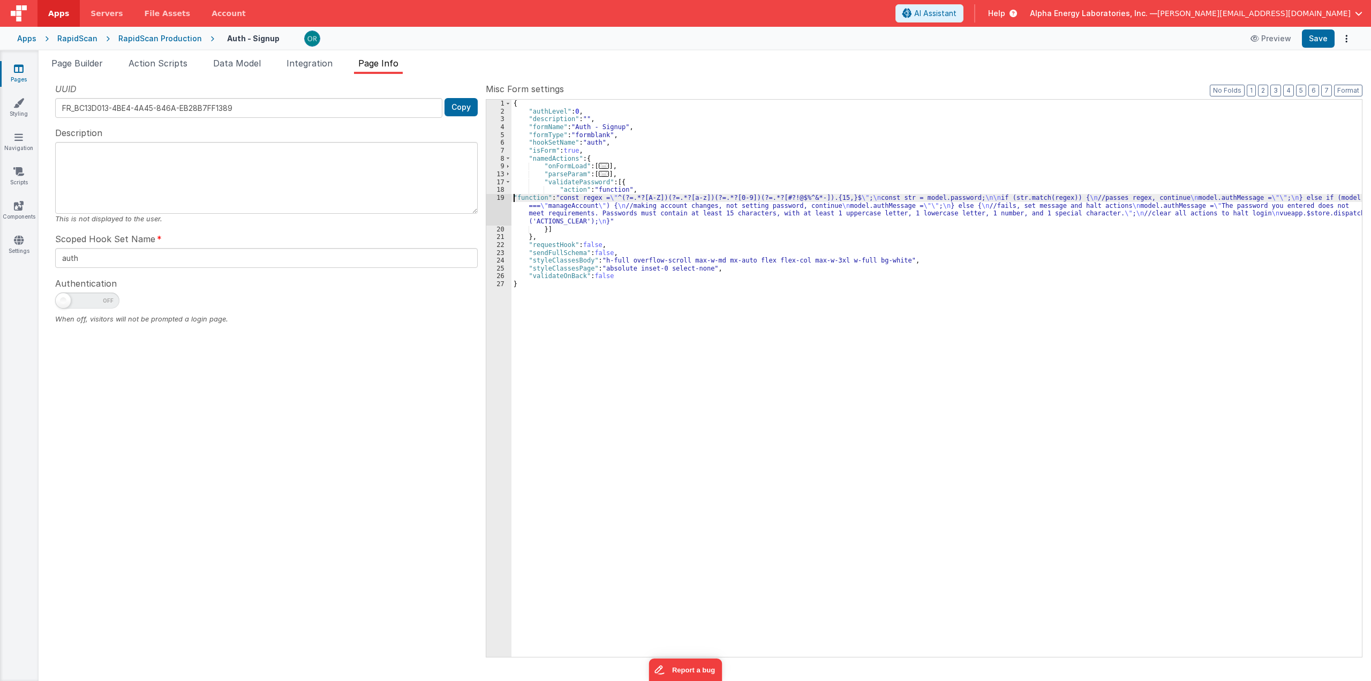
click at [512, 197] on div "{ "authLevel" : 0 , "description" : "" , "formName" : "Auth - Signup" , "formTy…" at bounding box center [937, 386] width 851 height 573
click at [642, 229] on div "{ "authLevel" : 0 , "description" : "" , "formName" : "Auth - Signup" , "formTy…" at bounding box center [937, 386] width 851 height 573
click at [163, 65] on span "Action Scripts" at bounding box center [158, 63] width 59 height 11
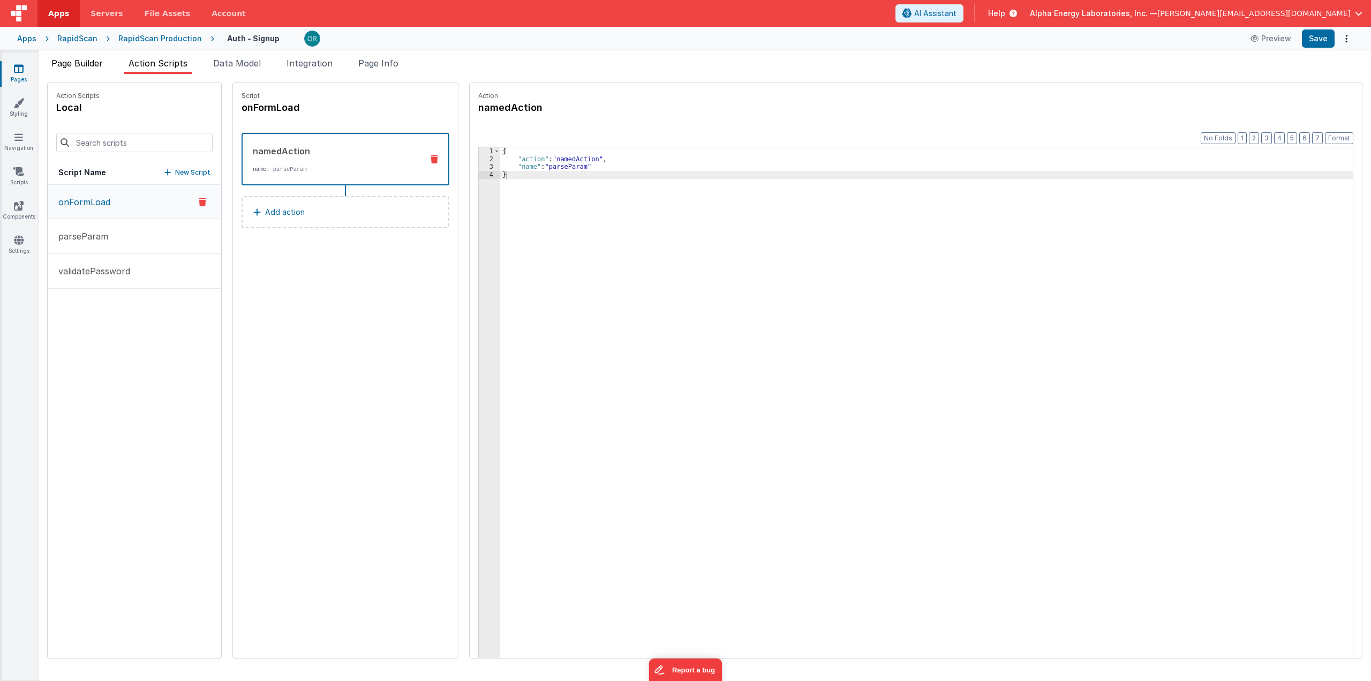
click at [98, 68] on span "Page Builder" at bounding box center [76, 63] width 51 height 11
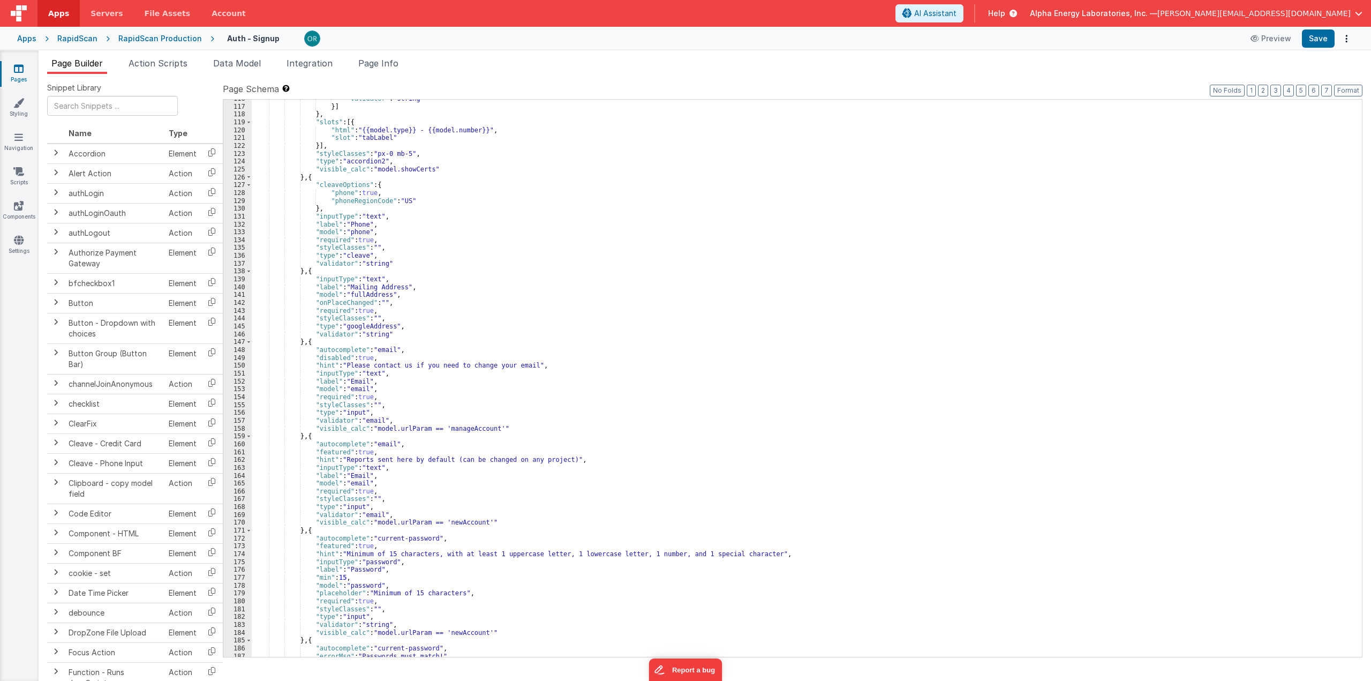
click at [154, 38] on div "RapidScan Production" at bounding box center [160, 38] width 84 height 11
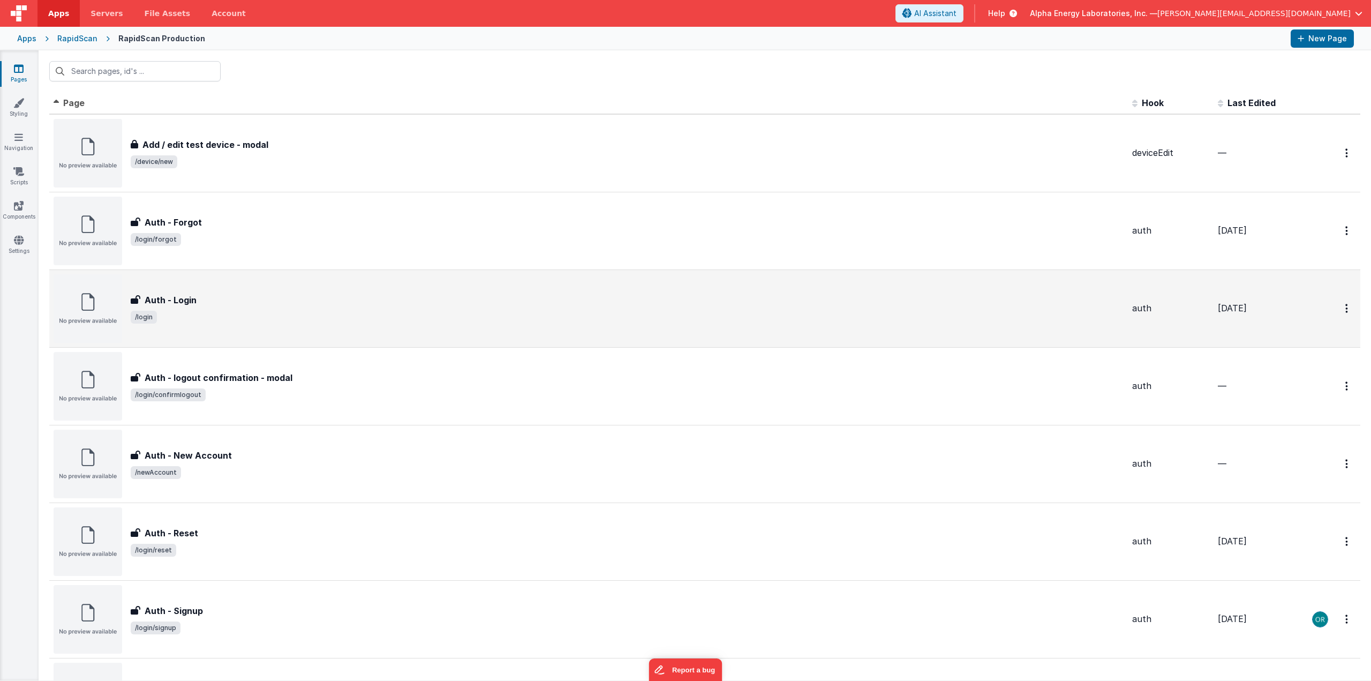
click at [200, 311] on span "/login" at bounding box center [627, 317] width 993 height 13
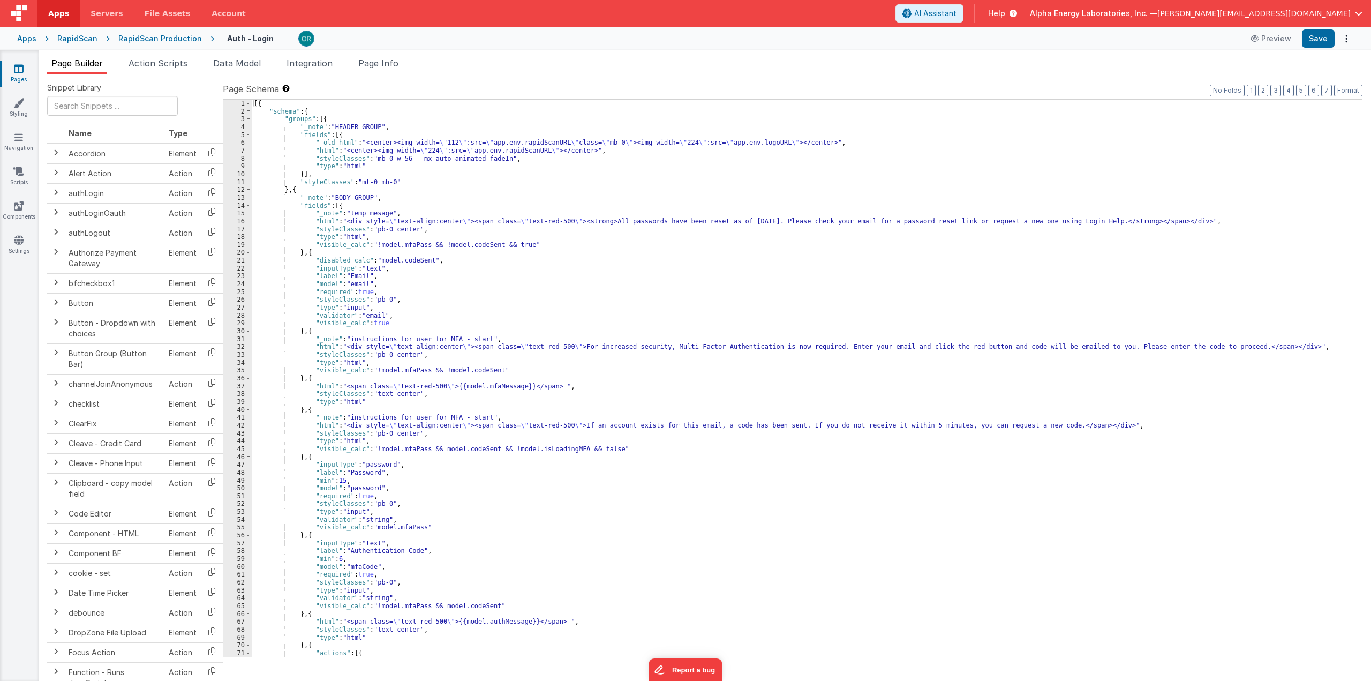
click at [398, 605] on div "[{ "schema" : { "groups" : [{ "_note" : "HEADER GROUP" , "fields" : [{ "_old_ht…" at bounding box center [803, 386] width 1103 height 573
drag, startPoint x: 371, startPoint y: 606, endPoint x: 484, endPoint y: 604, distance: 113.6
click at [484, 604] on div "[{ "schema" : { "groups" : [{ "_note" : "HEADER GROUP" , "fields" : [{ "_old_ht…" at bounding box center [803, 386] width 1103 height 573
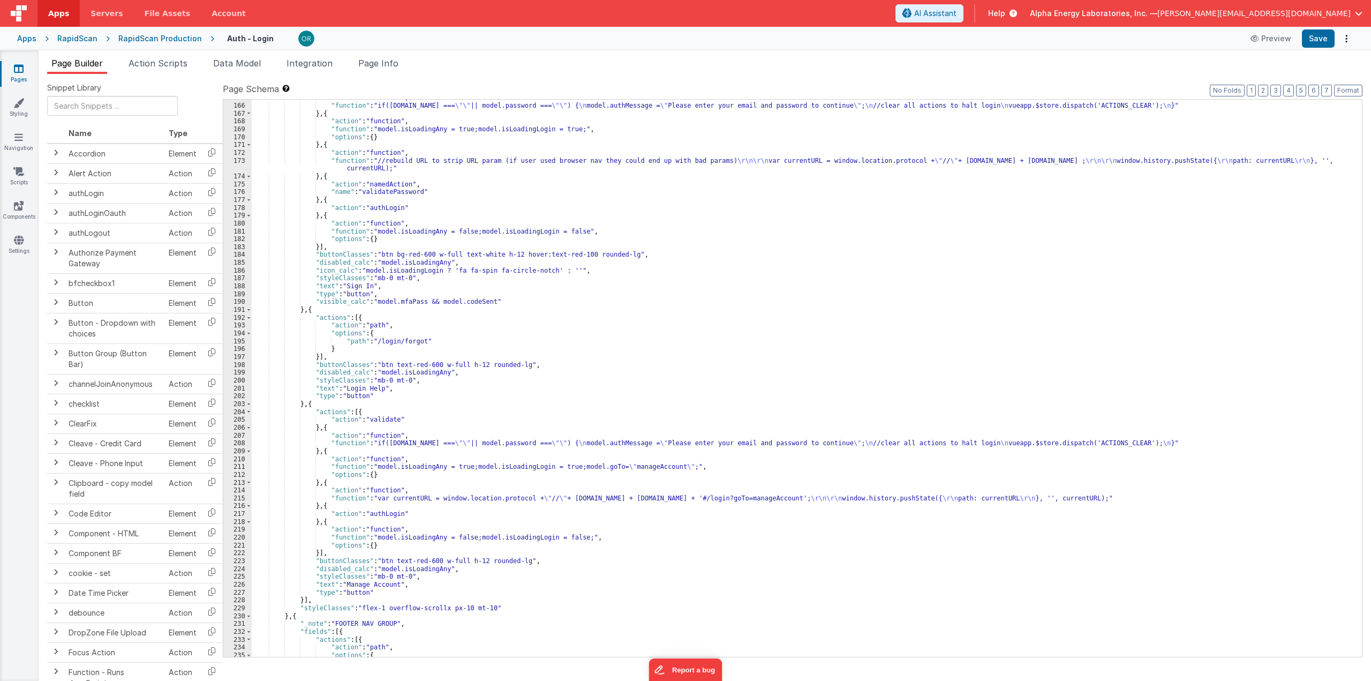
scroll to position [1422, 0]
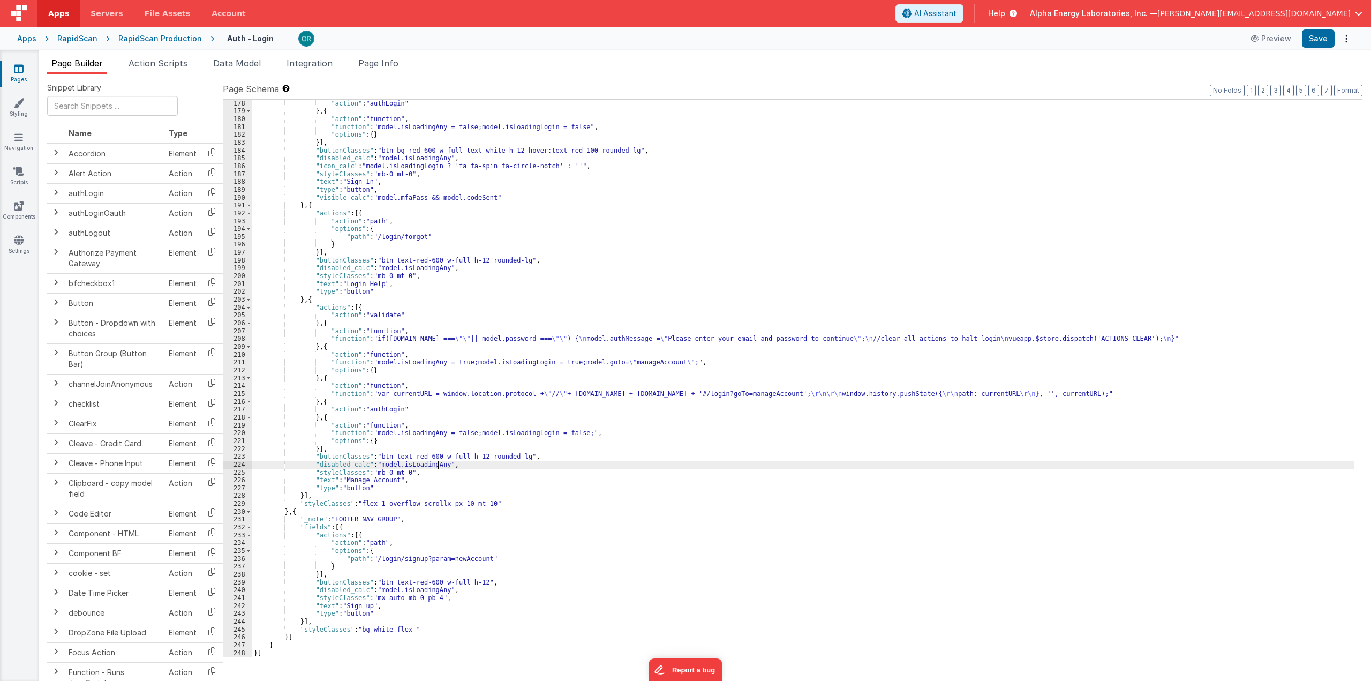
click at [437, 464] on div ""action" : "authLogin" } , { "action" : "function" , "function" : "model.isLoad…" at bounding box center [803, 386] width 1103 height 573
click at [406, 455] on div ""action" : "authLogin" } , { "action" : "function" , "function" : "model.isLoad…" at bounding box center [803, 386] width 1103 height 573
click at [496, 466] on div ""action" : "authLogin" } , { "action" : "function" , "function" : "model.isLoad…" at bounding box center [803, 386] width 1103 height 573
click at [493, 512] on div ""action" : "authLogin" } , { "action" : "function" , "function" : "model.isLoad…" at bounding box center [803, 386] width 1103 height 573
click at [420, 476] on div ""action" : "authLogin" } , { "action" : "function" , "function" : "model.isLoad…" at bounding box center [803, 386] width 1103 height 573
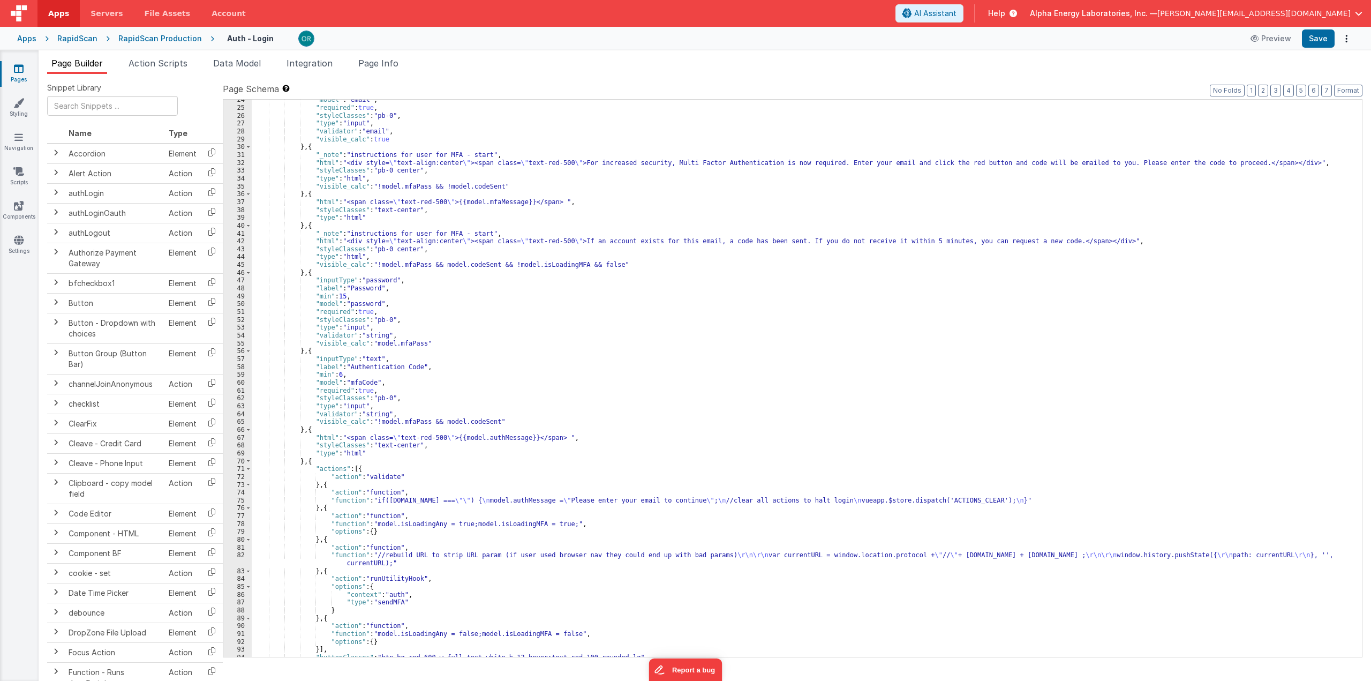
scroll to position [0, 0]
